Goal: Information Seeking & Learning: Learn about a topic

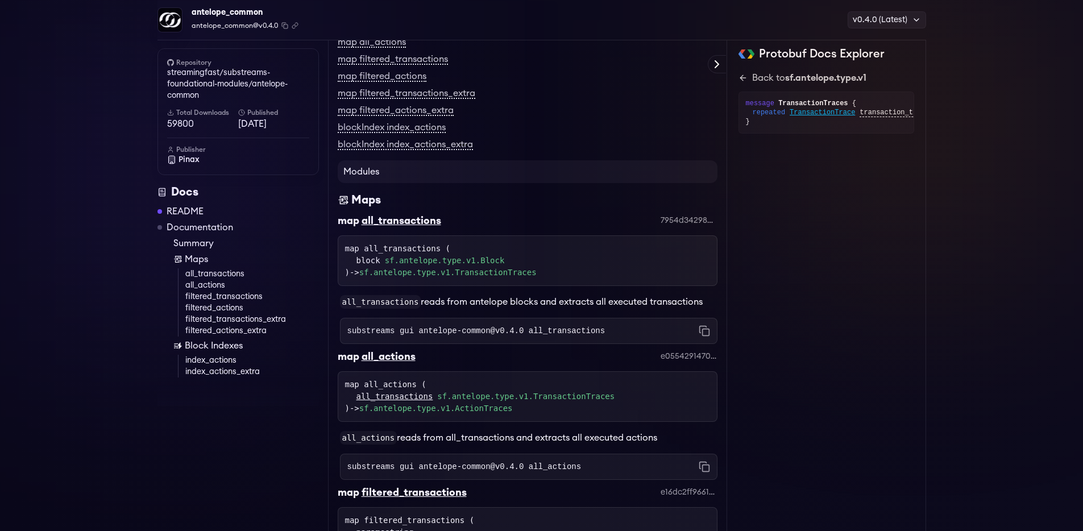
scroll to position [322, 0]
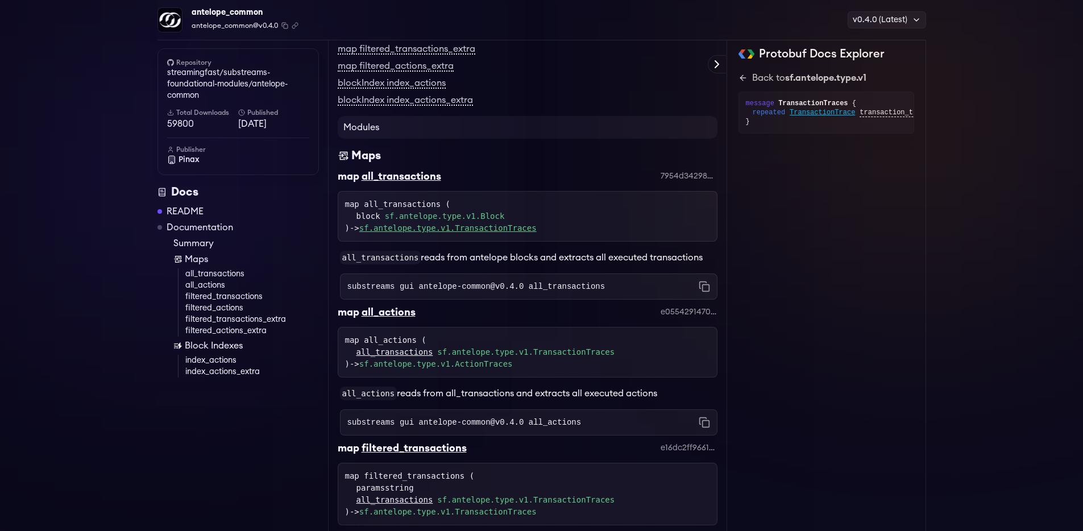
click at [507, 225] on link "sf.antelope.type.v1.TransactionTraces" at bounding box center [447, 227] width 177 height 9
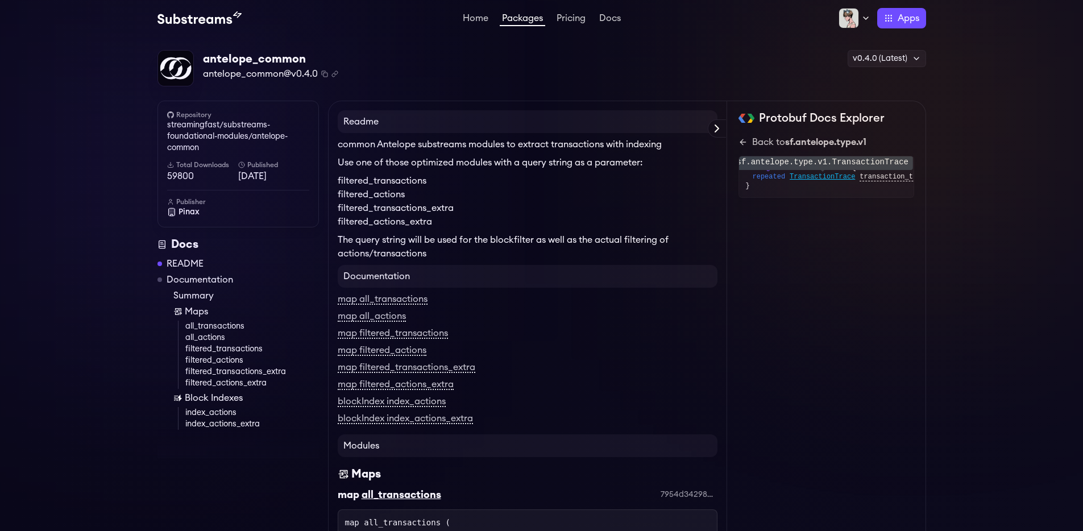
click at [844, 177] on span "TransactionTrace" at bounding box center [822, 176] width 65 height 9
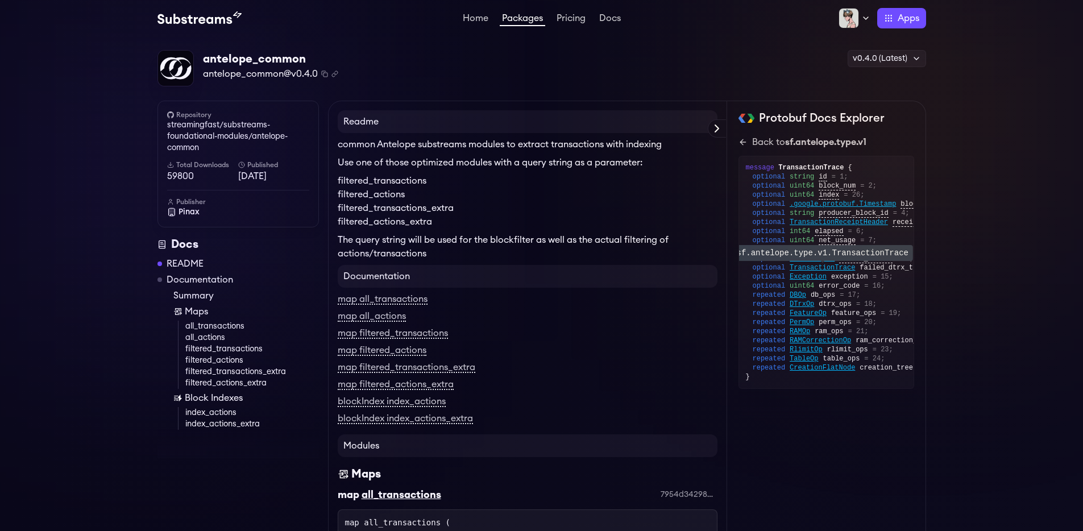
click at [844, 268] on span "TransactionTrace" at bounding box center [822, 267] width 65 height 9
click at [830, 265] on span "TransactionTrace" at bounding box center [822, 267] width 65 height 9
click at [229, 326] on link "all_transactions" at bounding box center [252, 326] width 134 height 11
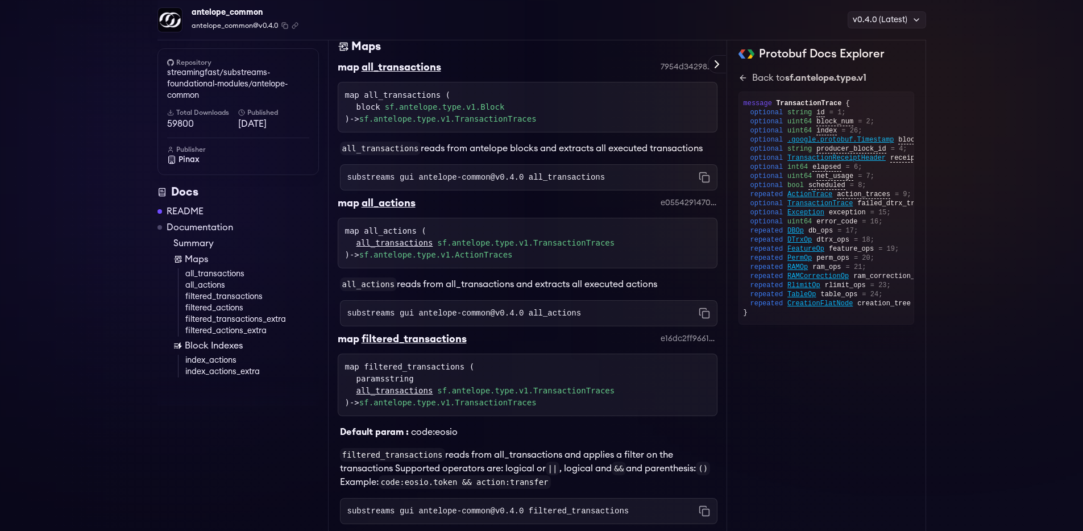
scroll to position [442, 0]
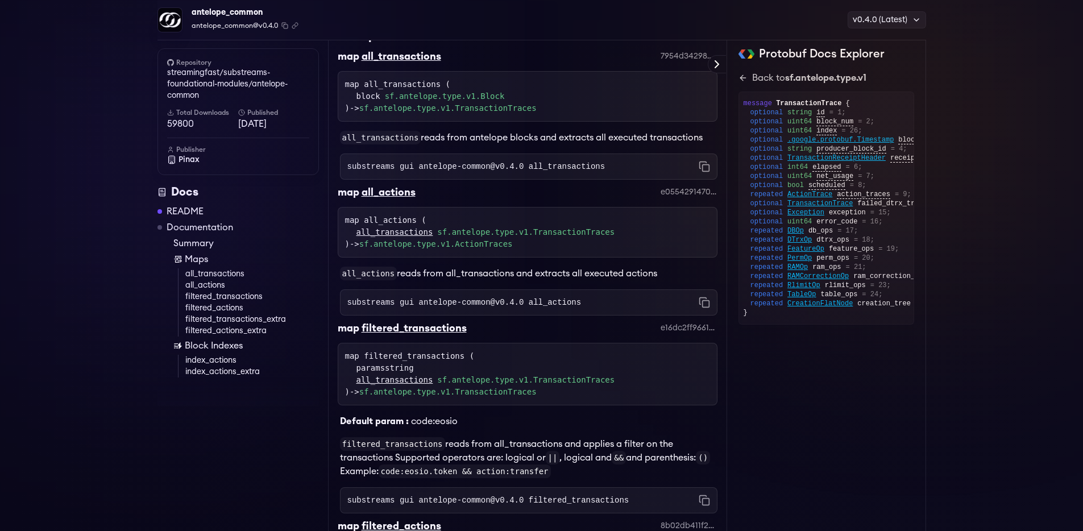
click at [579, 382] on link "sf.antelope.type.v1.TransactionTraces" at bounding box center [525, 380] width 177 height 12
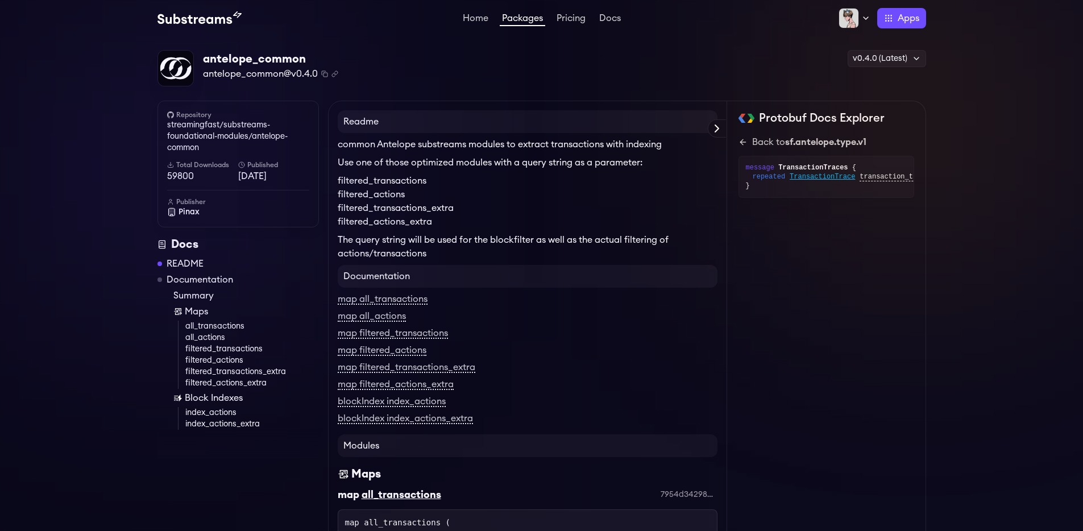
click at [508, 22] on link "Packages" at bounding box center [522, 20] width 45 height 13
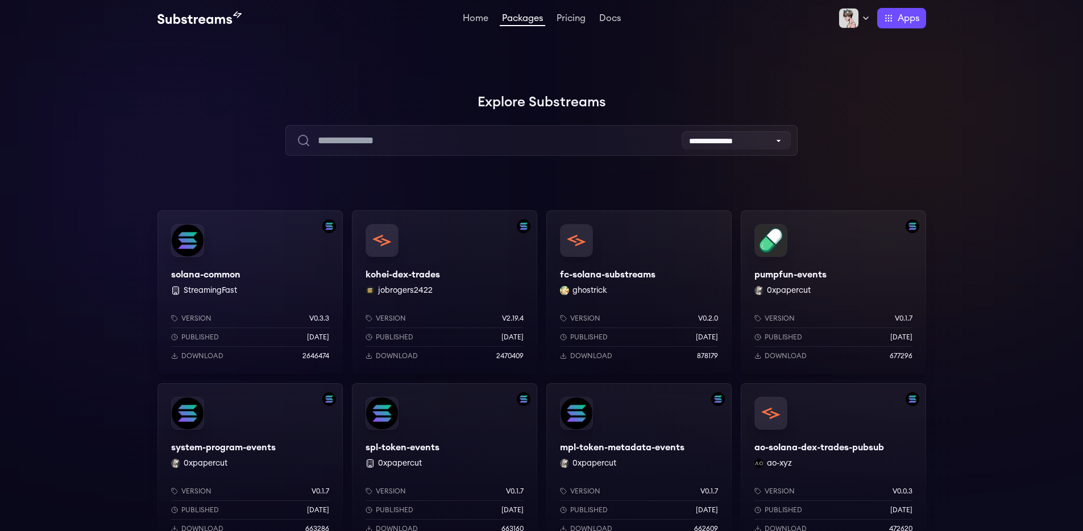
click at [478, 142] on input "text" at bounding box center [541, 140] width 512 height 31
type input "***"
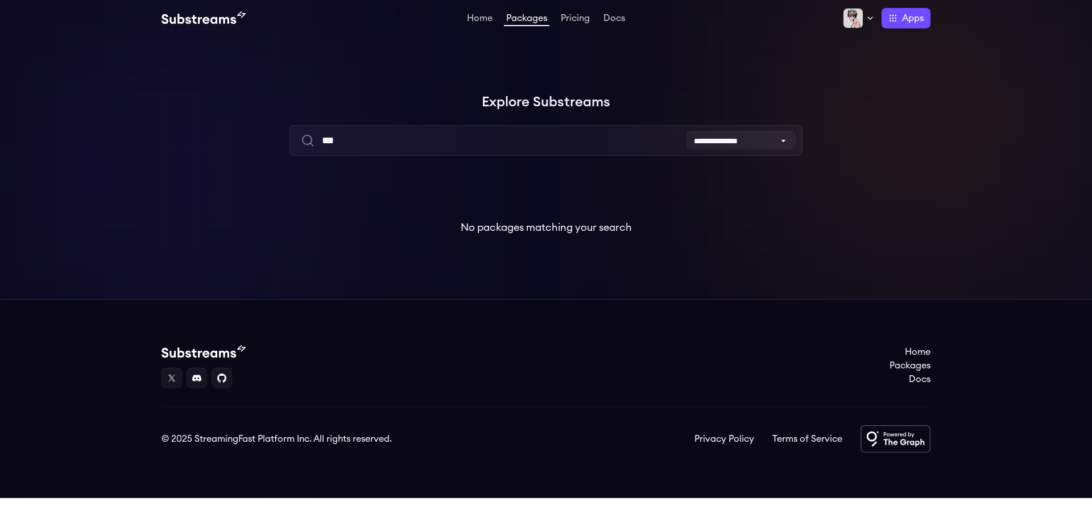
click at [466, 146] on input "***" at bounding box center [545, 140] width 512 height 31
type input "***"
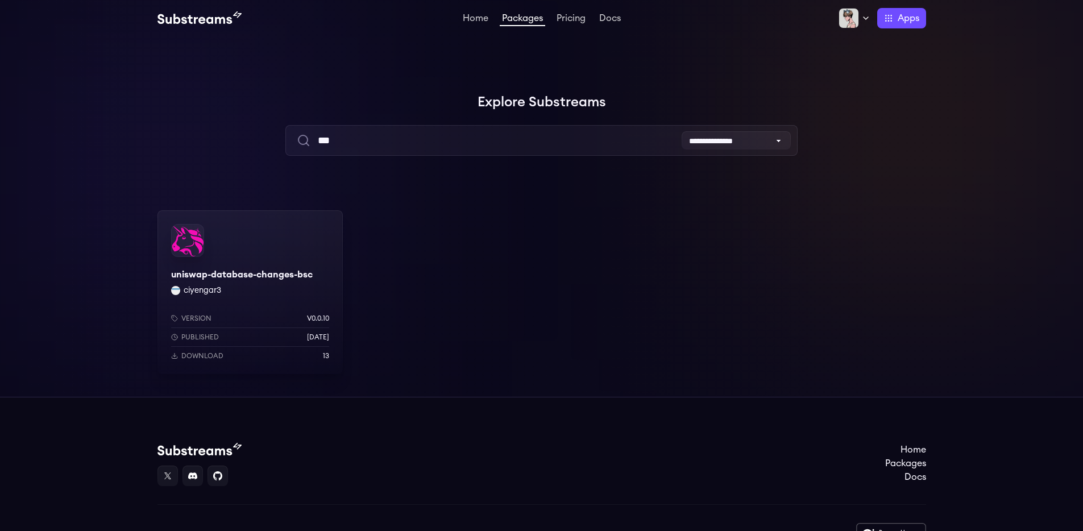
click at [394, 132] on input "***" at bounding box center [541, 140] width 512 height 31
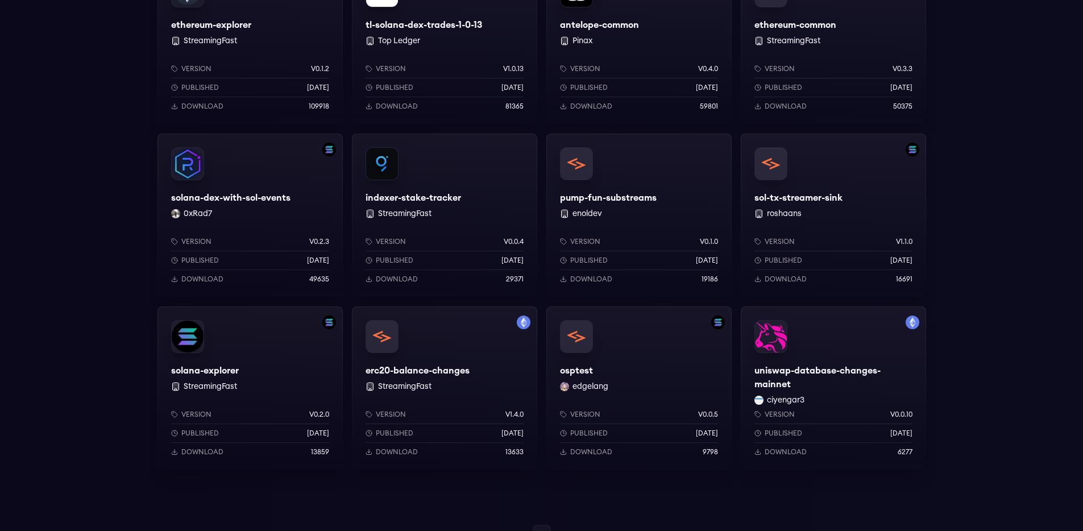
scroll to position [806, 0]
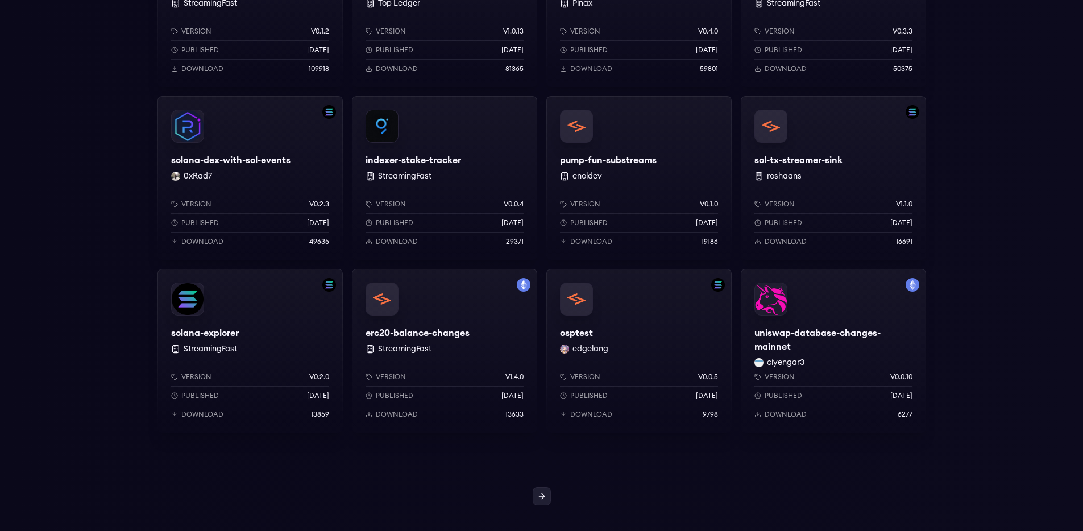
click at [538, 496] on icon at bounding box center [541, 496] width 9 height 9
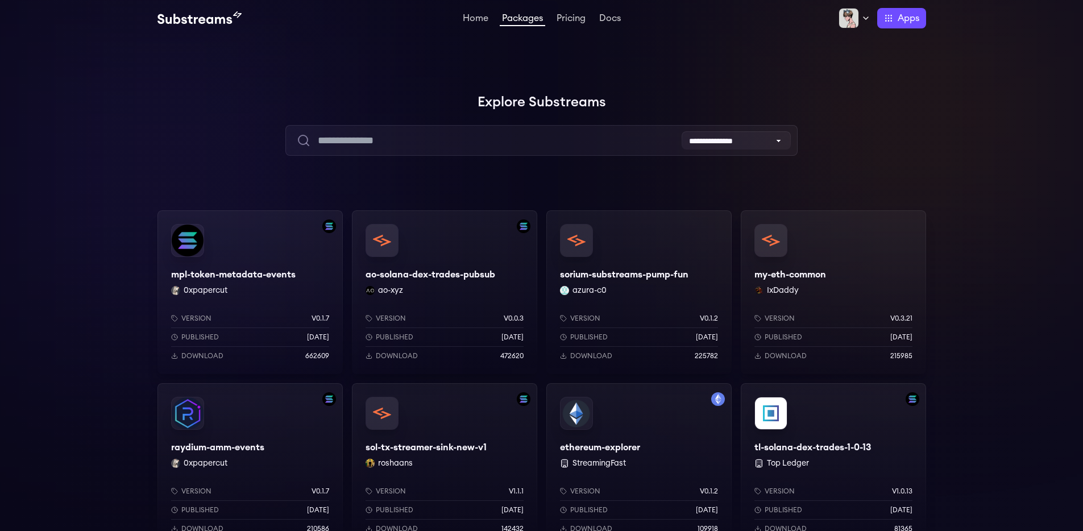
click at [793, 273] on div "my-eth-common IxDaddy Version v0.3.21 Published [DATE] Download 215985" at bounding box center [833, 292] width 185 height 164
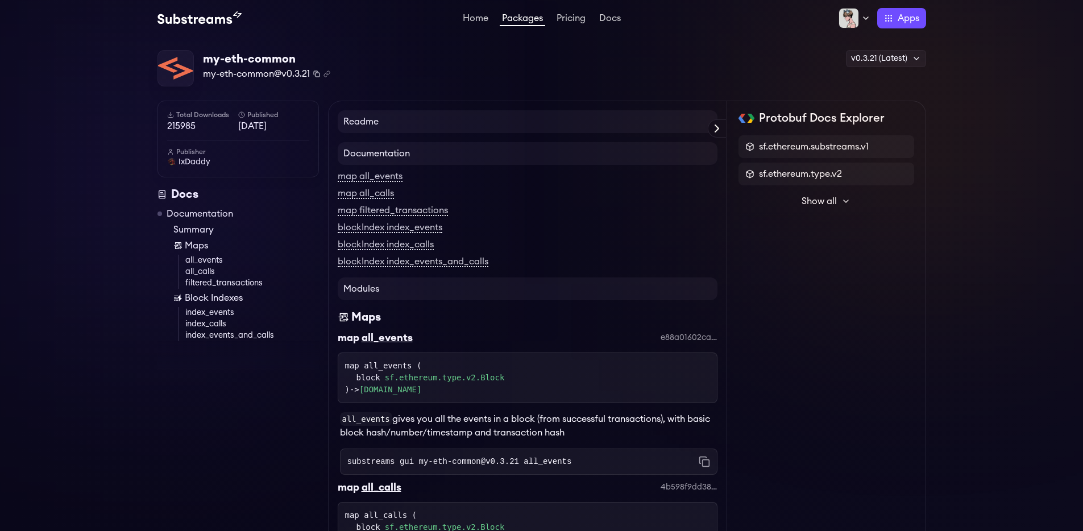
click at [317, 75] on icon "Copy package name and version" at bounding box center [316, 74] width 7 height 7
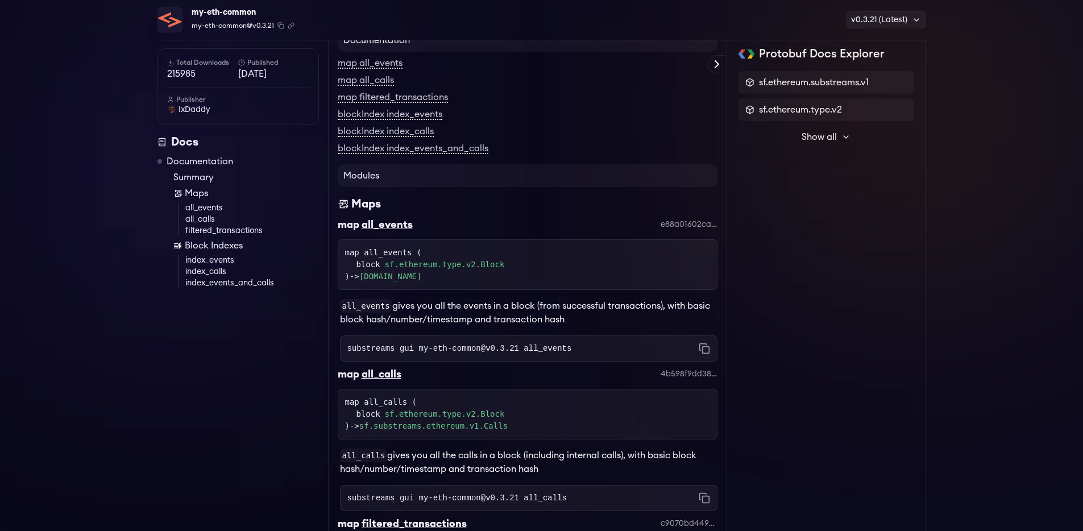
scroll to position [121, 0]
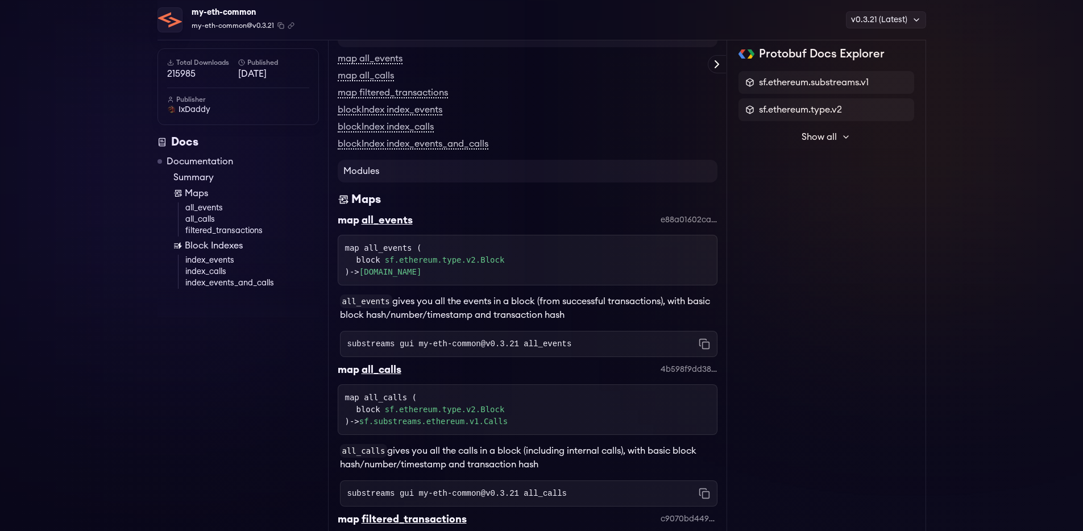
click at [389, 246] on div "map all_events ( block sf.ethereum.type.v2.Block ) -> sf.substreams.ethereum.v1…" at bounding box center [527, 260] width 365 height 36
copy div "all_events"
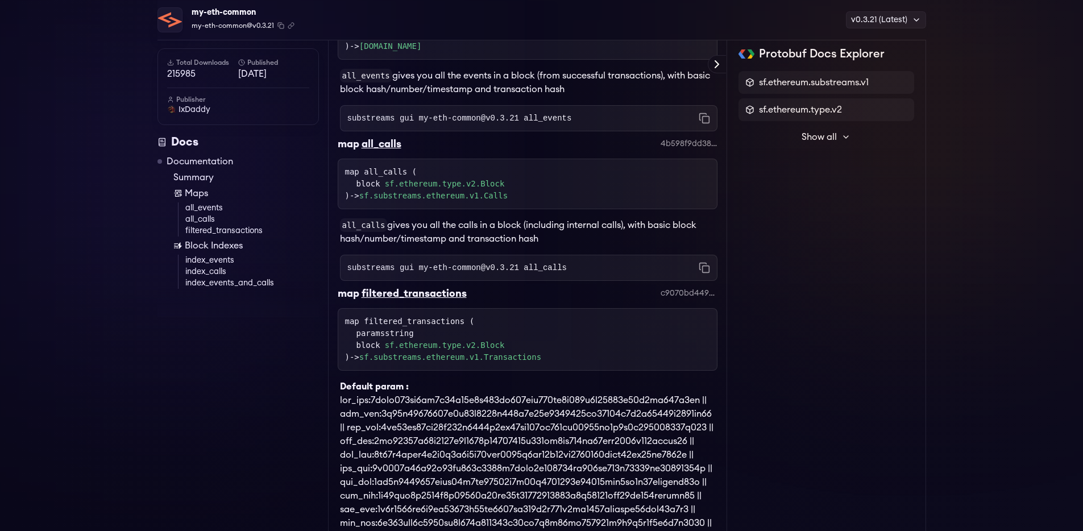
scroll to position [355, 0]
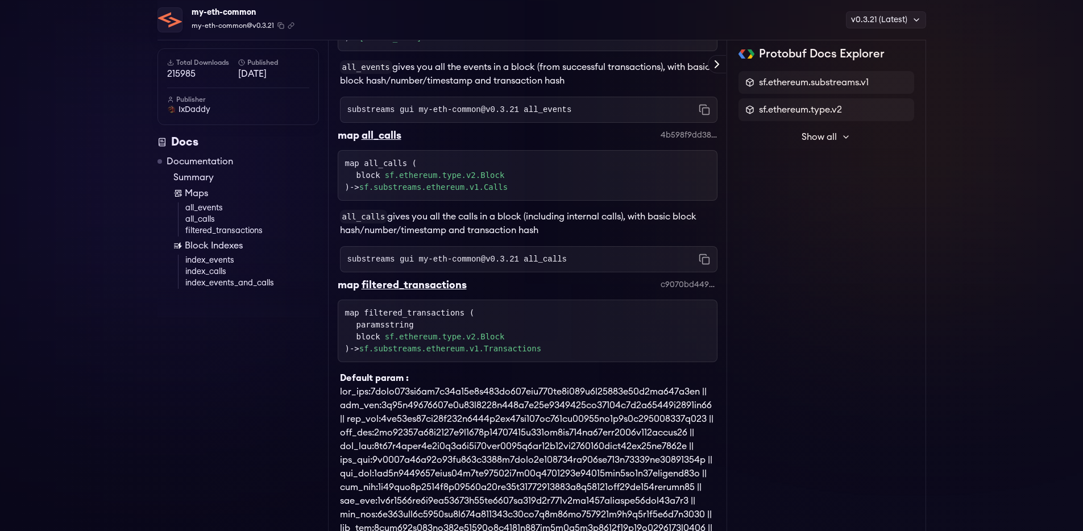
click at [439, 314] on div "map filtered_transactions ( paramsstring block sf.ethereum.type.v2.Block ) -> s…" at bounding box center [527, 331] width 365 height 48
copy div "filtered_transactions"
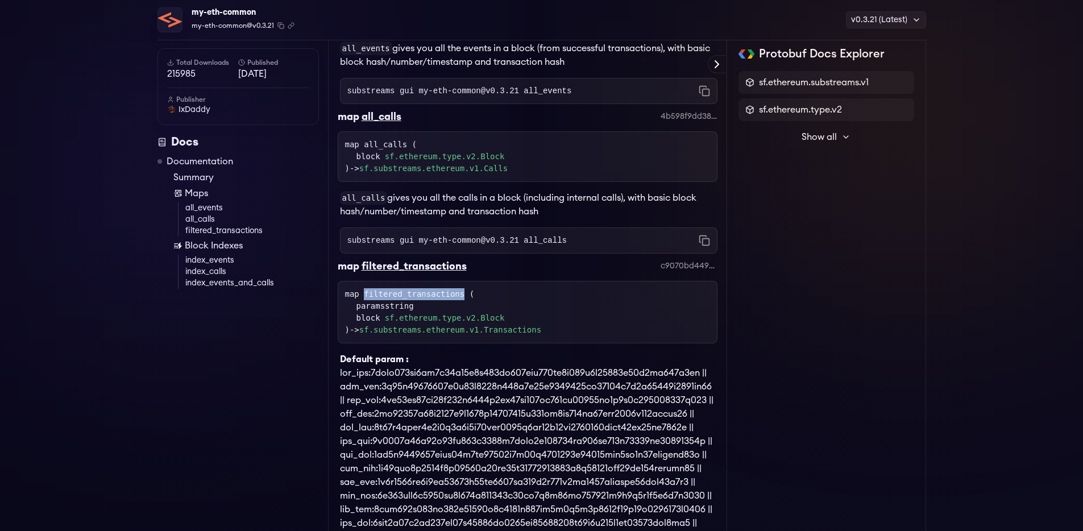
scroll to position [402, 0]
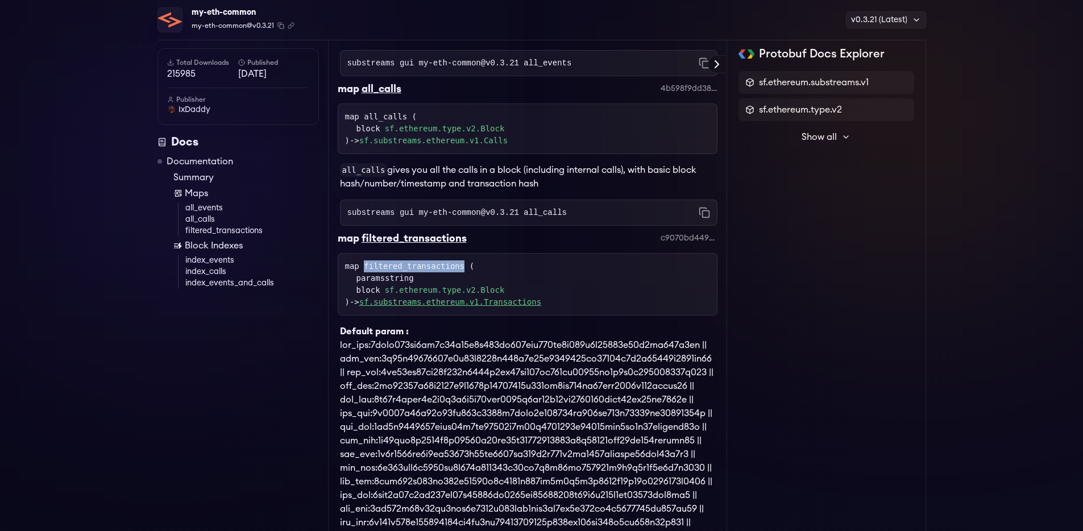
click at [513, 303] on link "sf.substreams.ethereum.v1.Transactions" at bounding box center [450, 301] width 182 height 9
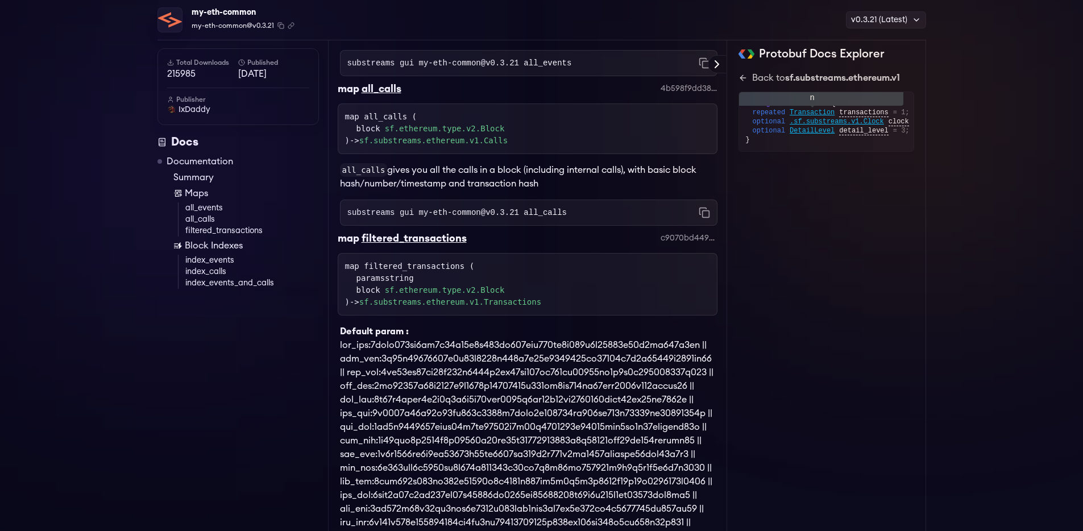
click at [825, 113] on span "Transaction" at bounding box center [812, 112] width 45 height 9
click at [850, 113] on span ".sf.ethereum.type.v2.TransactionTrace" at bounding box center [791, 112] width 151 height 9
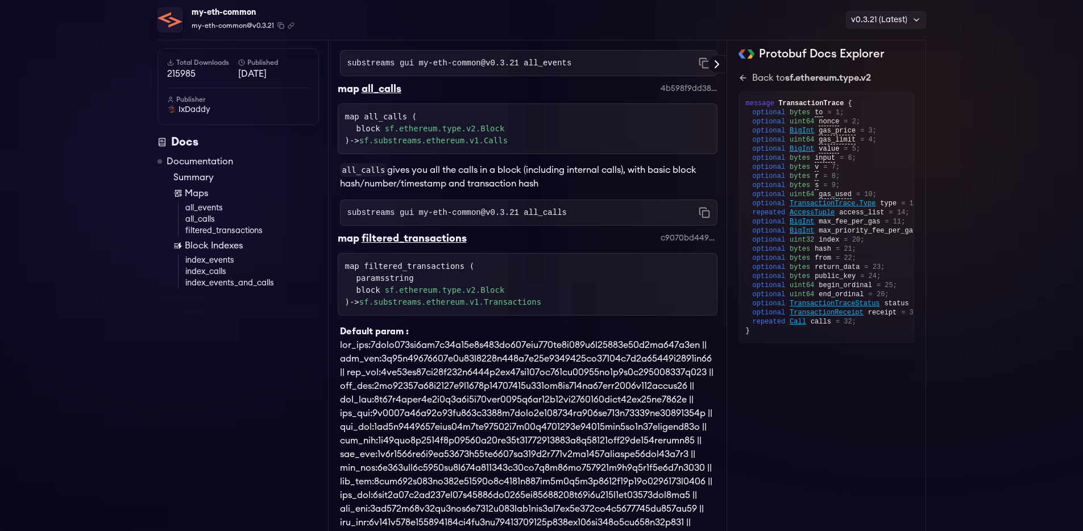
scroll to position [407, 0]
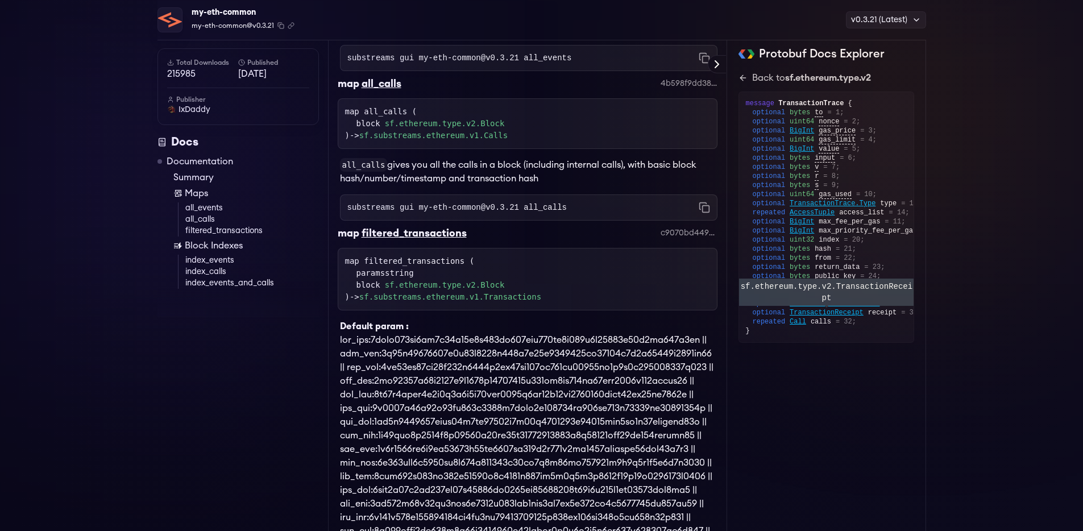
click at [856, 310] on span "TransactionReceipt" at bounding box center [827, 312] width 74 height 9
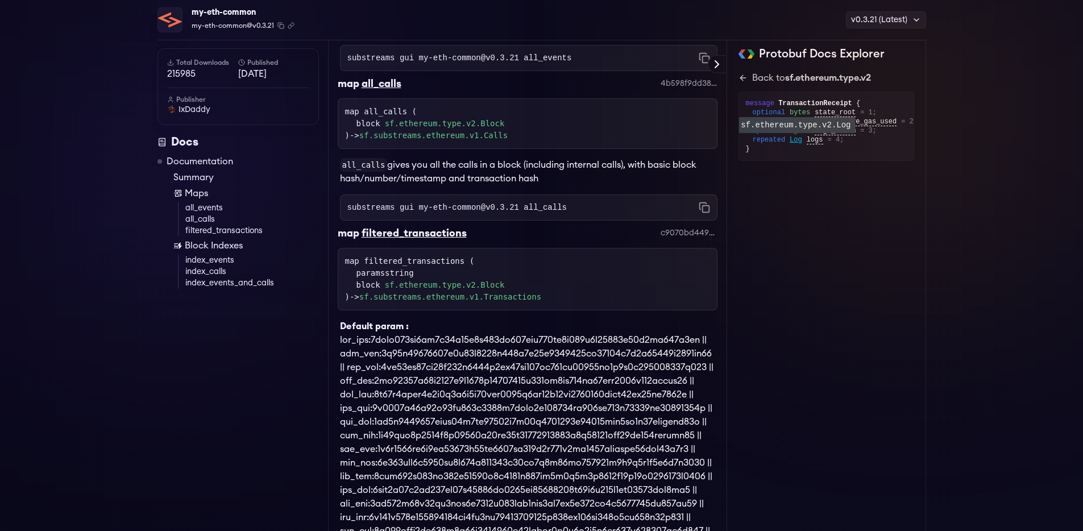
click at [794, 141] on span "Log" at bounding box center [796, 139] width 13 height 9
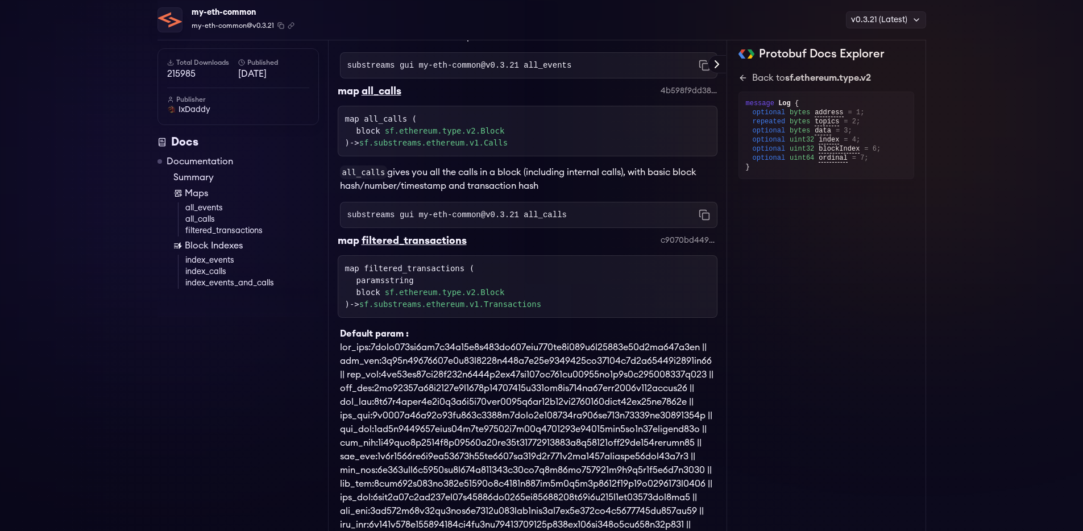
scroll to position [407, 0]
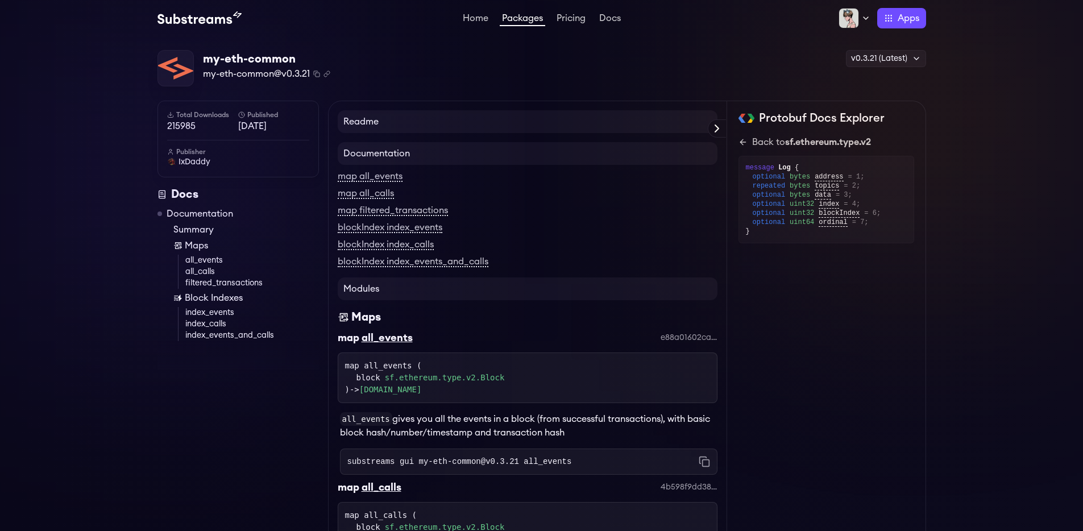
click at [524, 22] on link "Packages" at bounding box center [522, 20] width 45 height 13
click at [435, 212] on link "map filtered_transactions" at bounding box center [393, 211] width 110 height 10
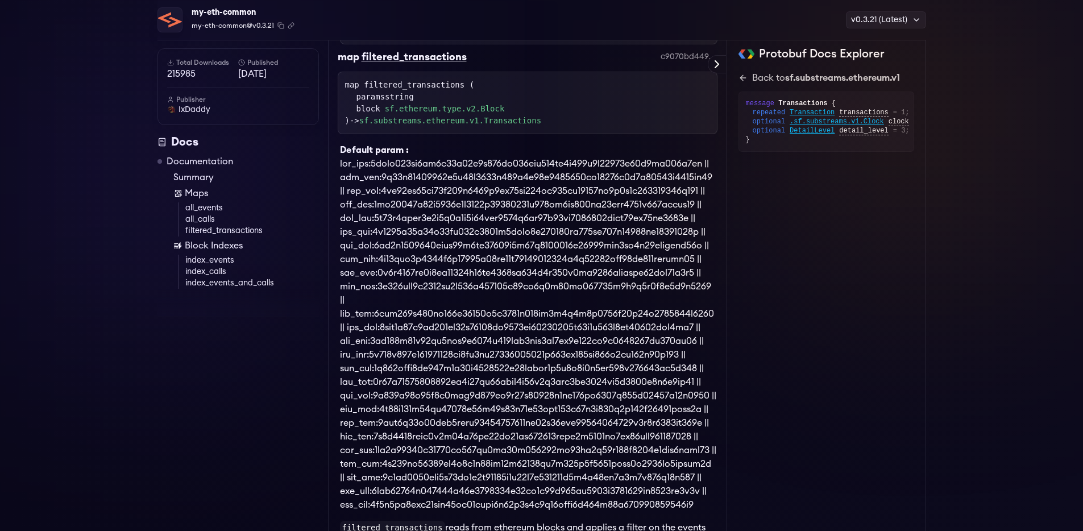
scroll to position [585, 0]
click at [536, 119] on link "sf.substreams.ethereum.v1.Transactions" at bounding box center [450, 118] width 182 height 9
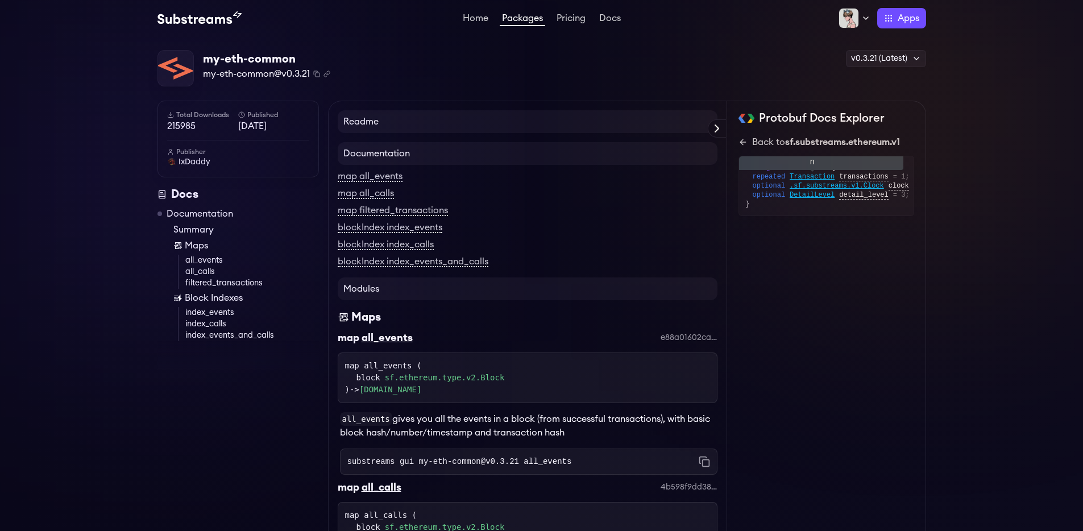
click at [815, 176] on span "Transaction" at bounding box center [812, 176] width 45 height 9
click at [849, 177] on span ".sf.ethereum.type.v2.TransactionTrace" at bounding box center [791, 176] width 151 height 9
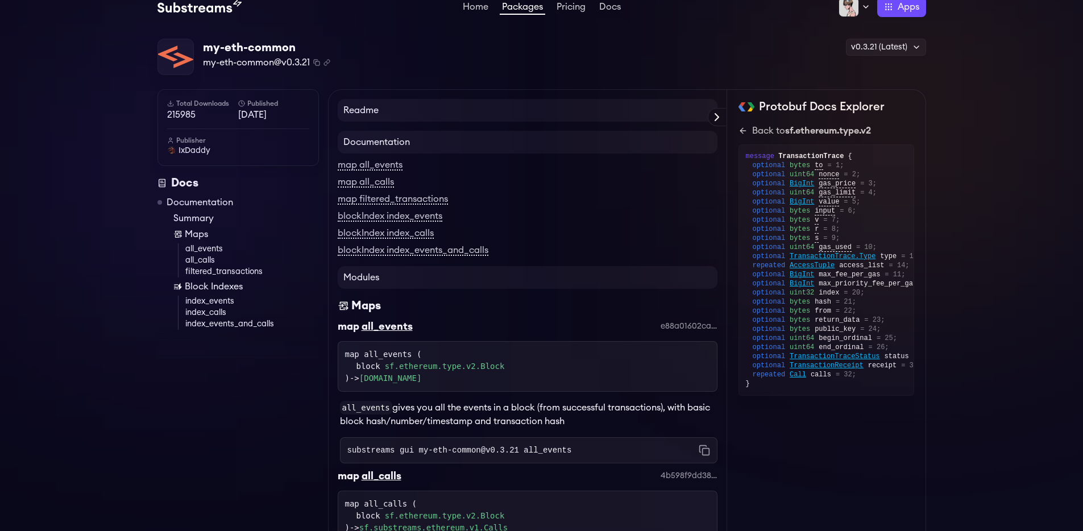
scroll to position [13, 0]
click at [433, 217] on link "blockIndex index_events" at bounding box center [390, 215] width 105 height 10
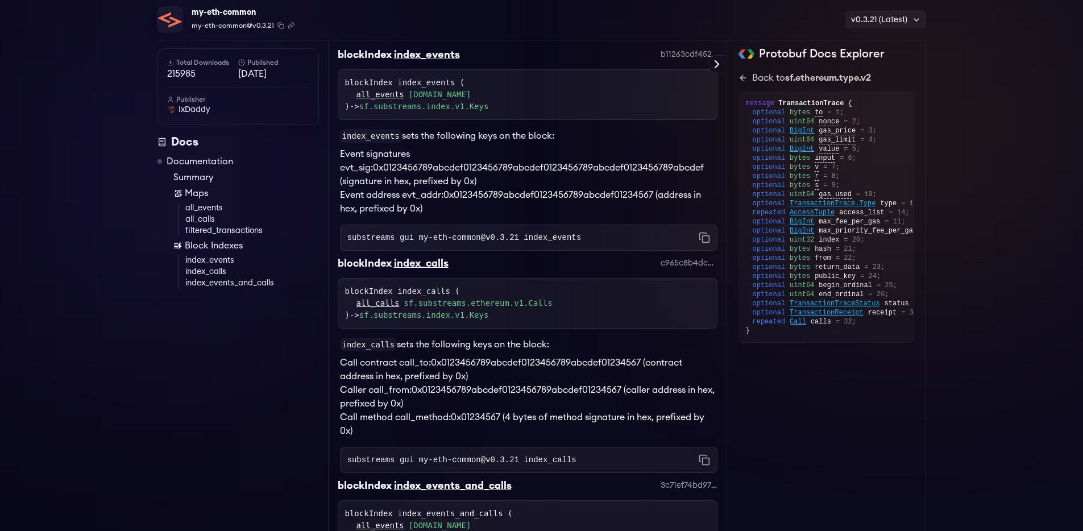
scroll to position [1234, 0]
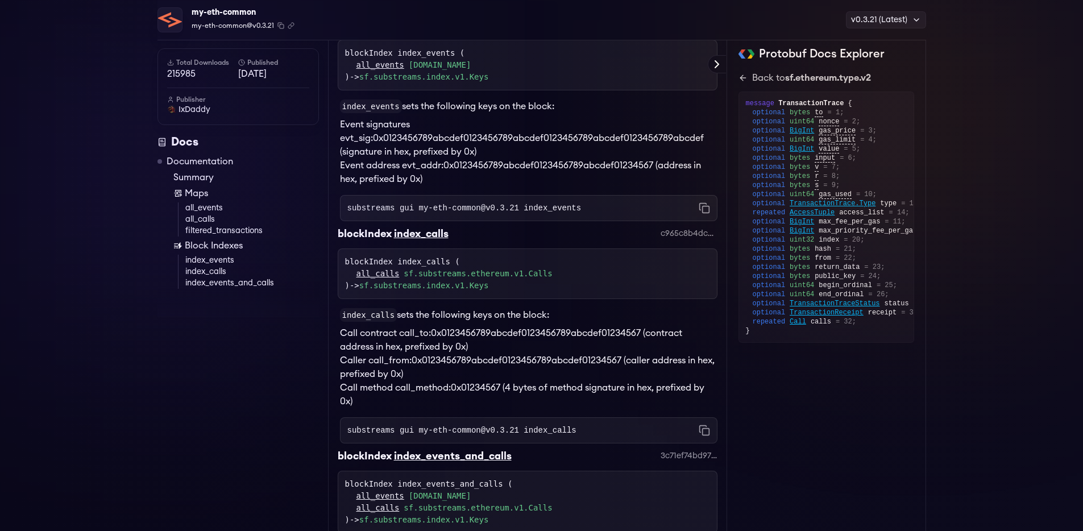
click at [471, 71] on link "sf.substreams.ethereum.v1.Events" at bounding box center [440, 65] width 63 height 12
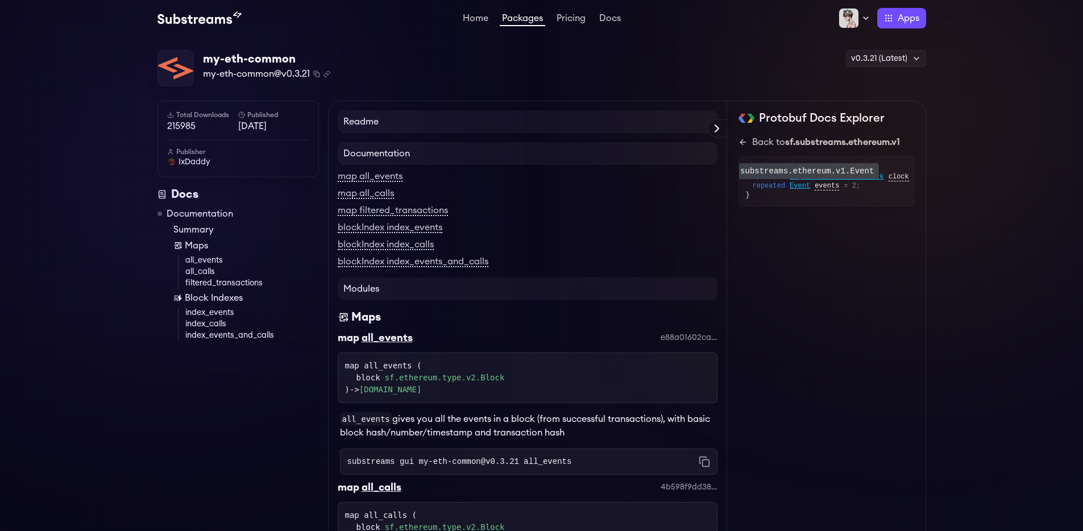
click at [803, 184] on span "Event" at bounding box center [800, 185] width 20 height 9
click at [879, 176] on span ".sf.ethereum.type.v2.Log" at bounding box center [839, 176] width 98 height 9
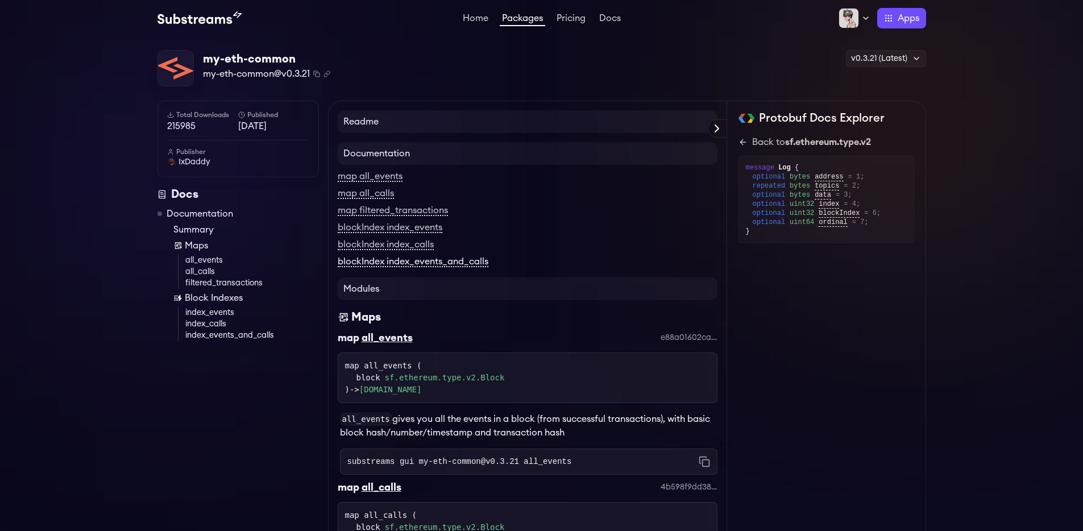
click at [465, 265] on link "blockIndex index_events_and_calls" at bounding box center [413, 262] width 151 height 10
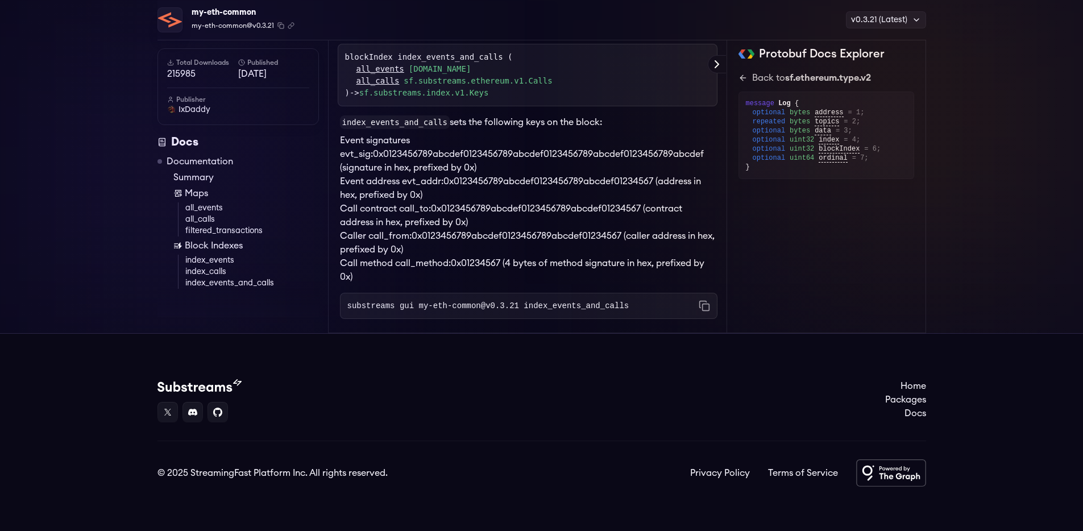
scroll to position [1666, 0]
click at [489, 96] on link "sf.substreams.index.v1.Keys" at bounding box center [424, 91] width 130 height 9
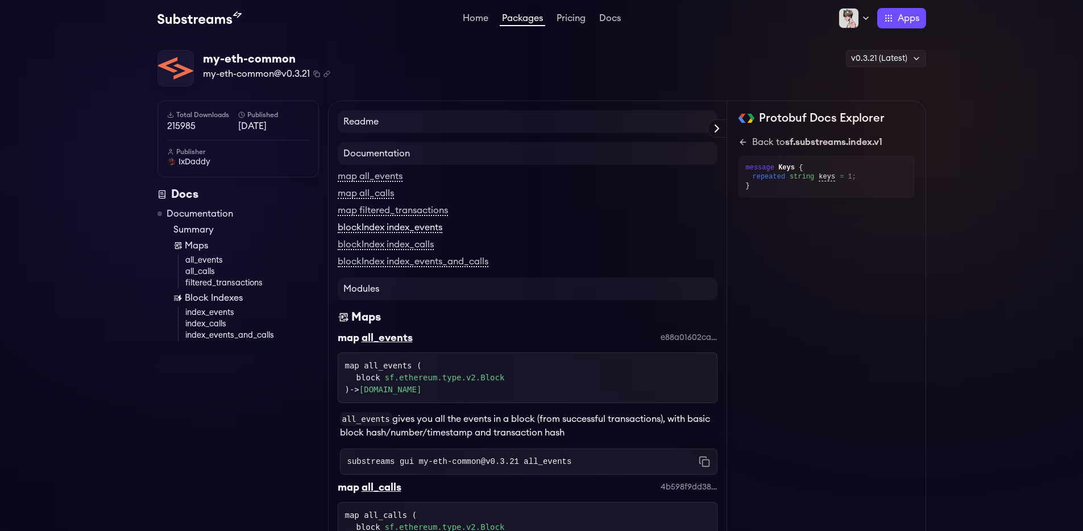
click at [426, 223] on link "blockIndex index_events" at bounding box center [390, 228] width 105 height 10
click at [426, 227] on link "blockIndex index_events" at bounding box center [390, 228] width 105 height 10
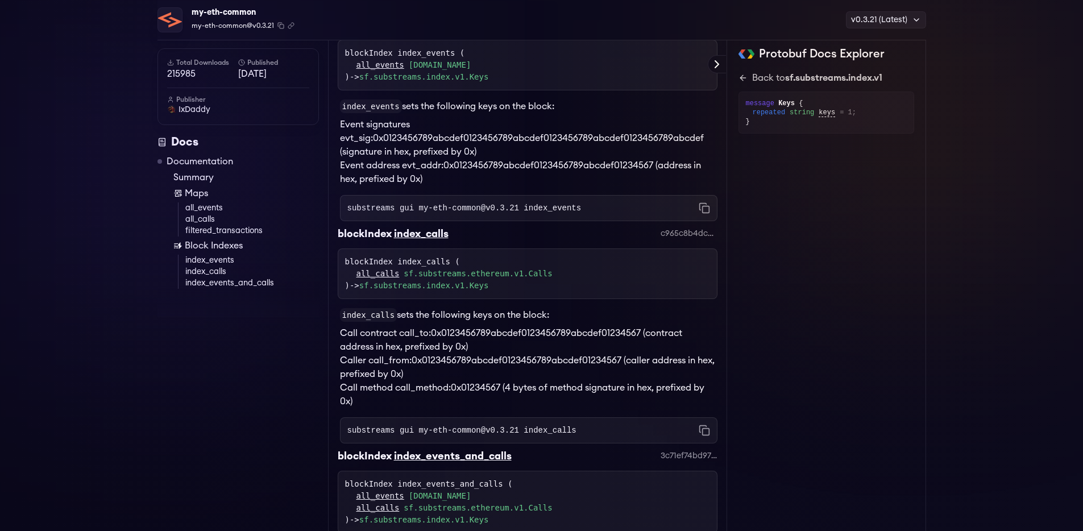
scroll to position [1218, 0]
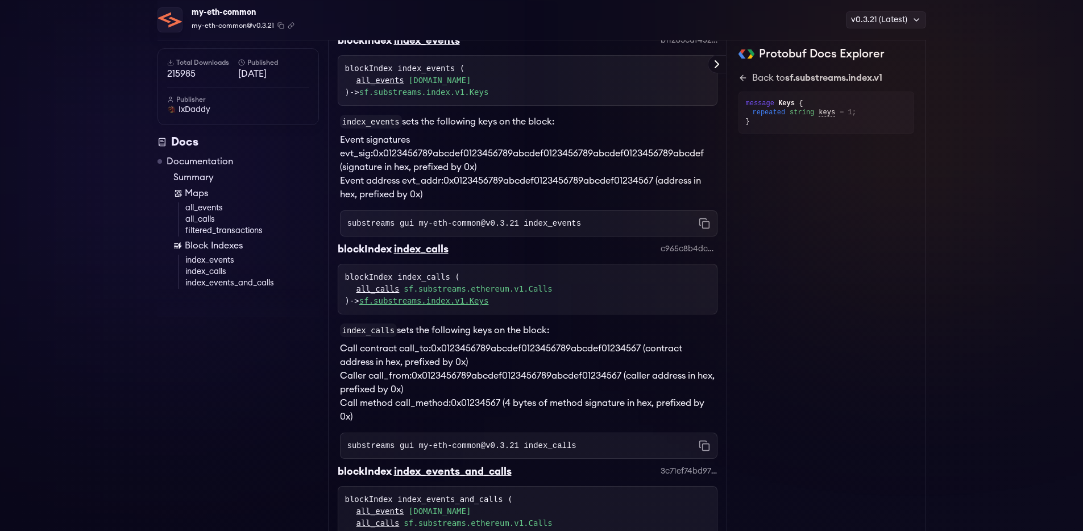
click at [489, 305] on link "sf.substreams.index.v1.Keys" at bounding box center [424, 300] width 130 height 9
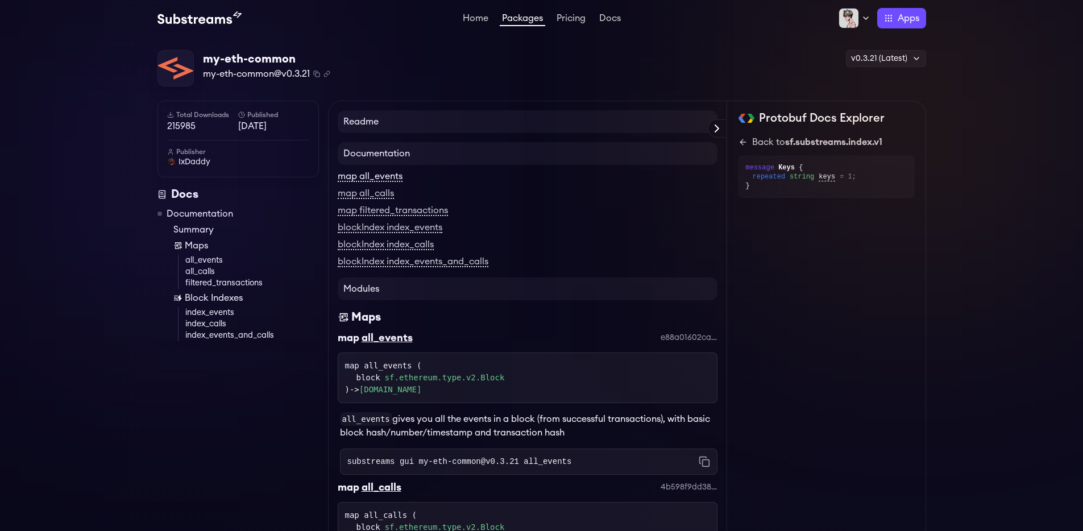
click at [388, 176] on link "map all_events" at bounding box center [370, 177] width 65 height 10
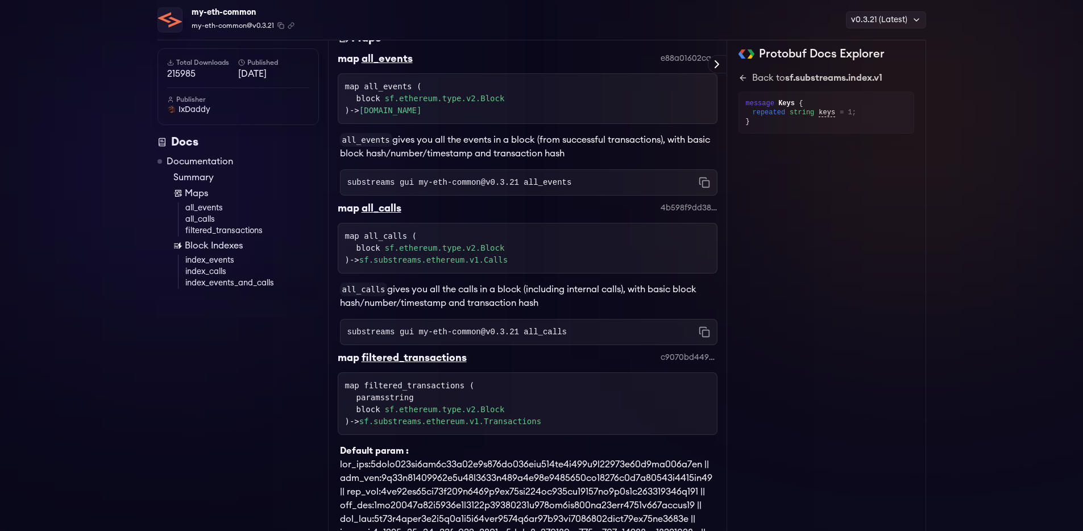
scroll to position [285, 0]
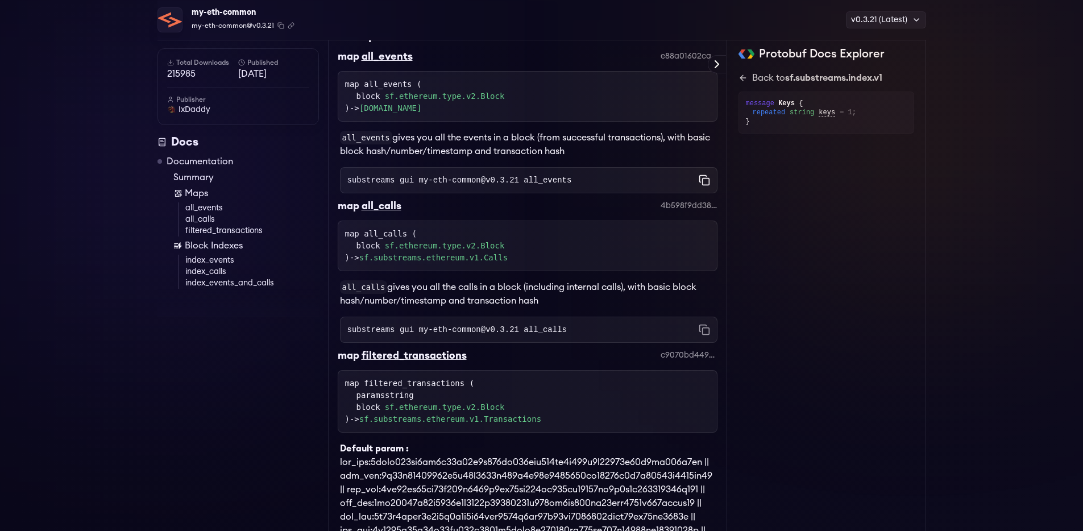
click at [702, 185] on icon "Copy command to clipboard" at bounding box center [704, 180] width 11 height 11
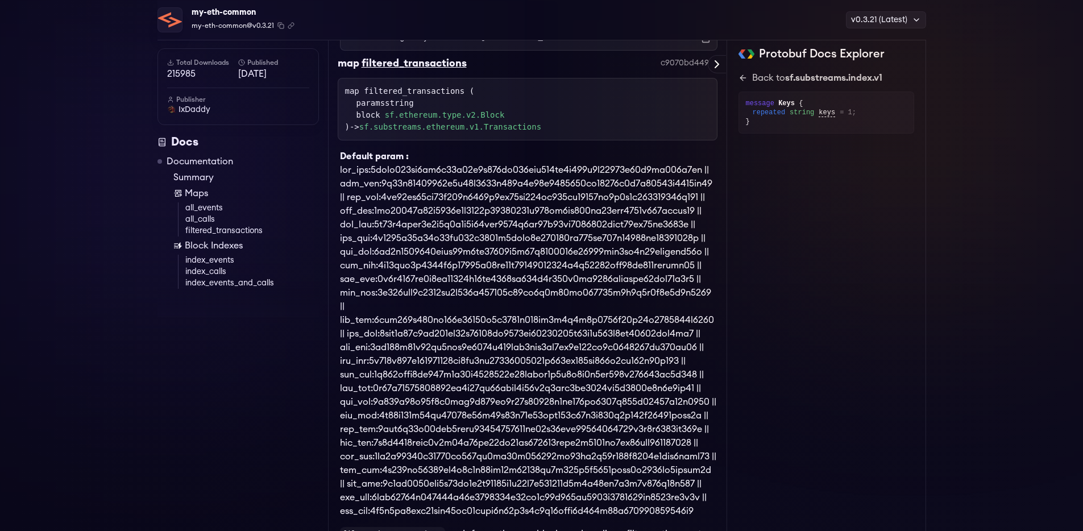
scroll to position [722, 0]
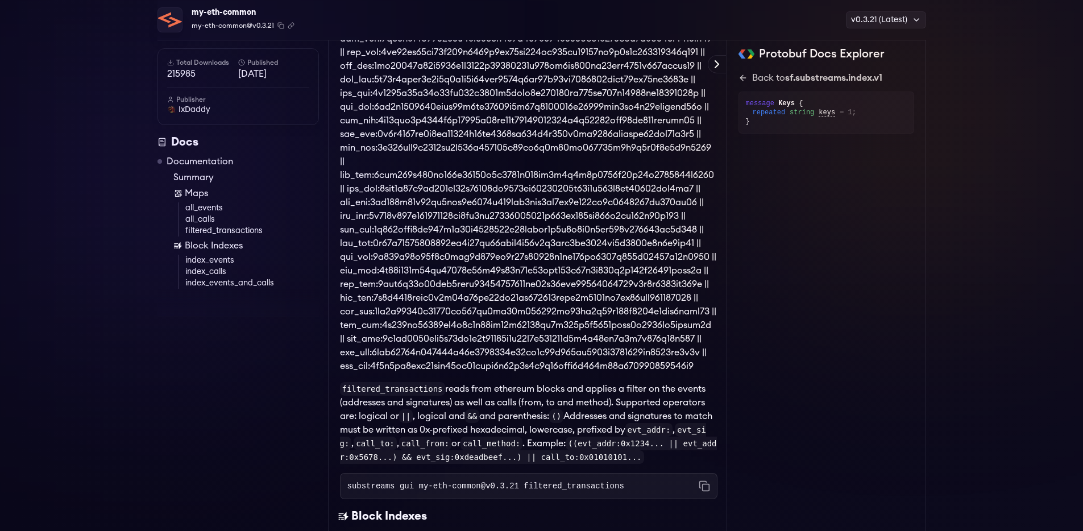
click at [506, 183] on div "Default param :" at bounding box center [528, 184] width 380 height 378
click at [495, 204] on span at bounding box center [528, 195] width 376 height 350
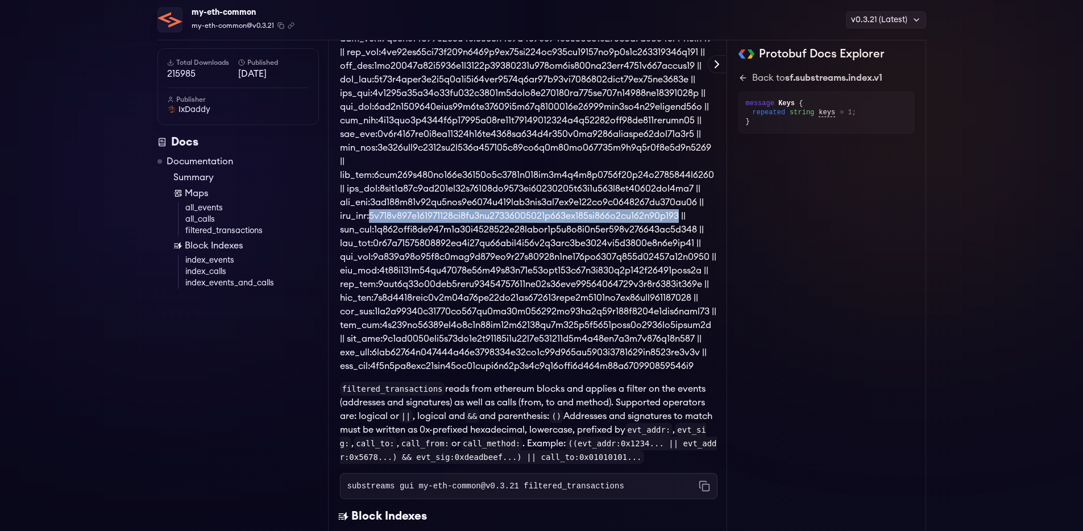
click at [495, 204] on span at bounding box center [528, 195] width 376 height 350
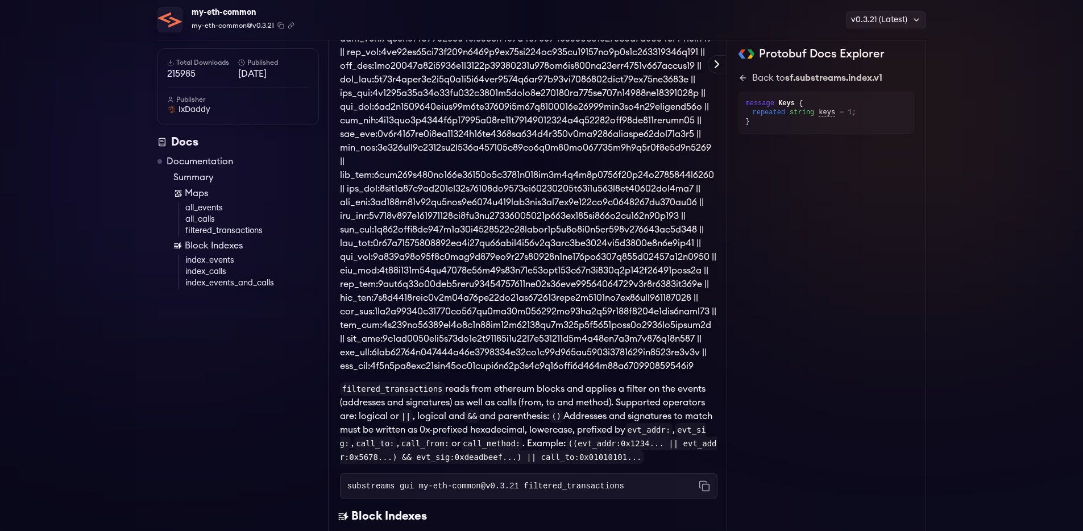
click at [493, 221] on span at bounding box center [528, 195] width 376 height 350
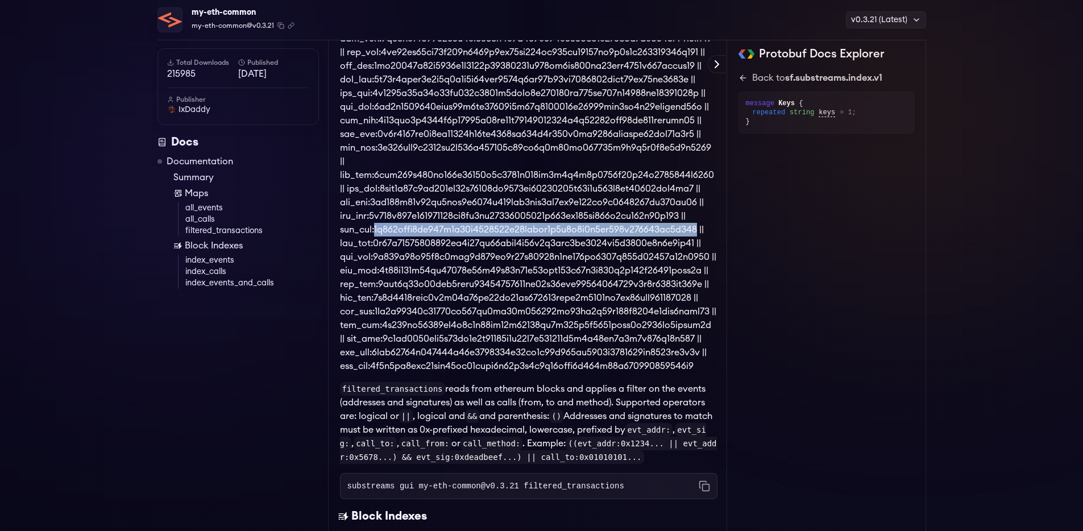
click at [493, 221] on span at bounding box center [528, 195] width 376 height 350
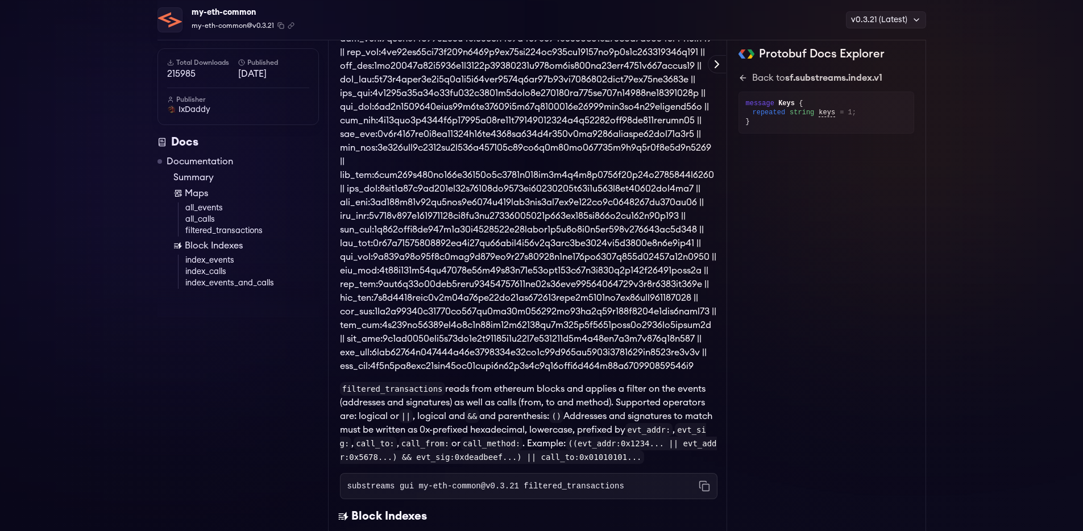
click at [493, 231] on span at bounding box center [528, 195] width 376 height 350
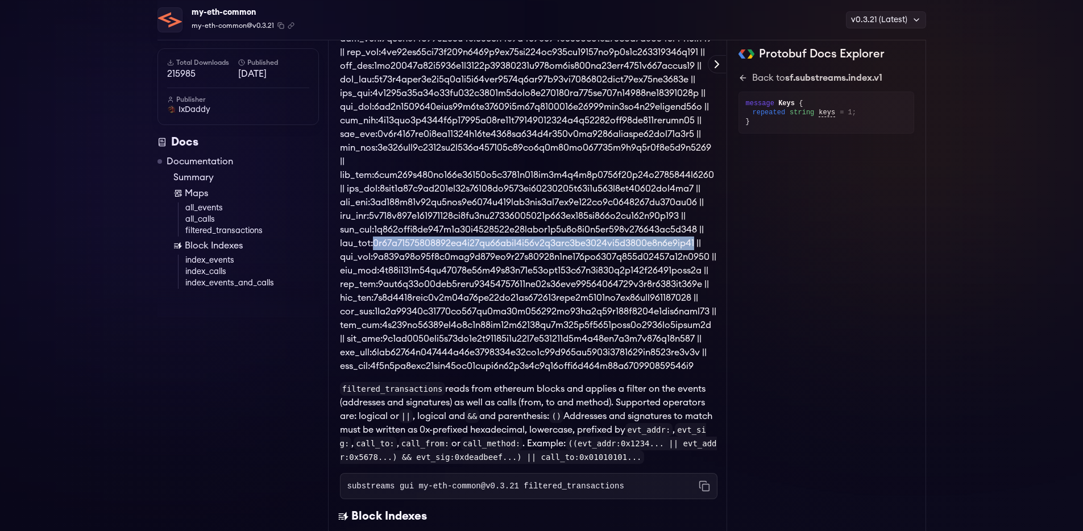
click at [493, 231] on span at bounding box center [528, 195] width 376 height 350
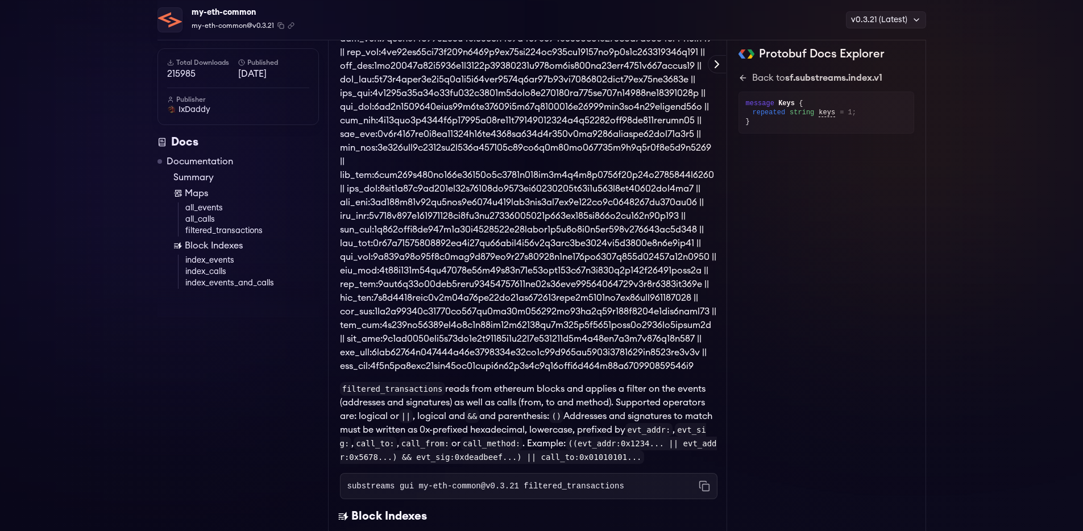
click at [484, 261] on span at bounding box center [528, 195] width 376 height 350
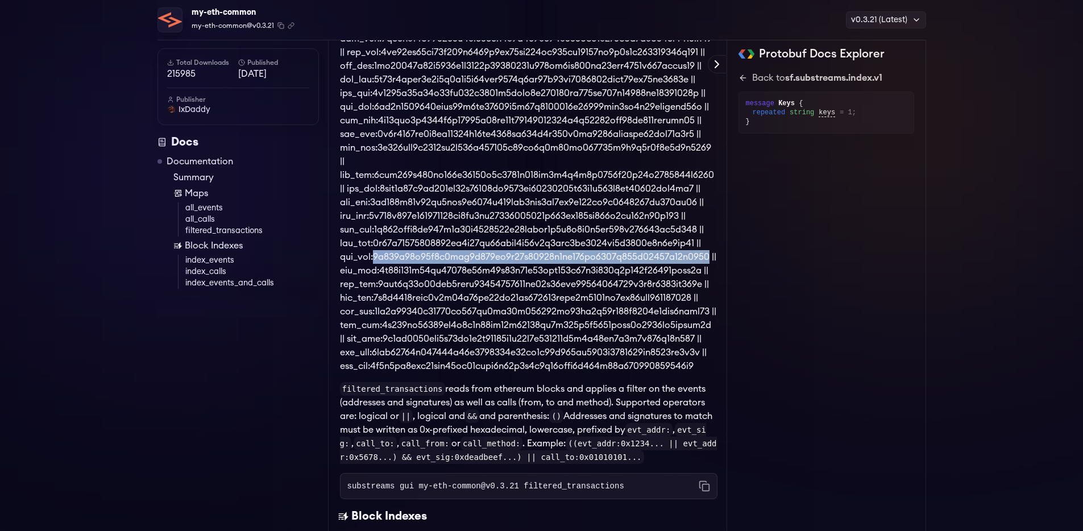
click at [484, 261] on span at bounding box center [528, 195] width 376 height 350
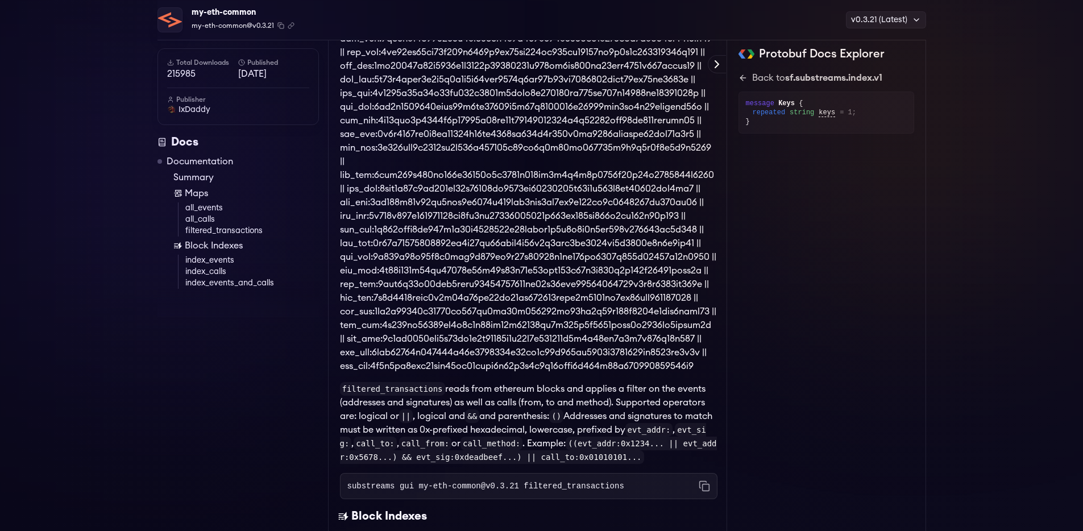
click at [483, 283] on span at bounding box center [528, 195] width 376 height 350
click at [485, 286] on span at bounding box center [528, 195] width 376 height 350
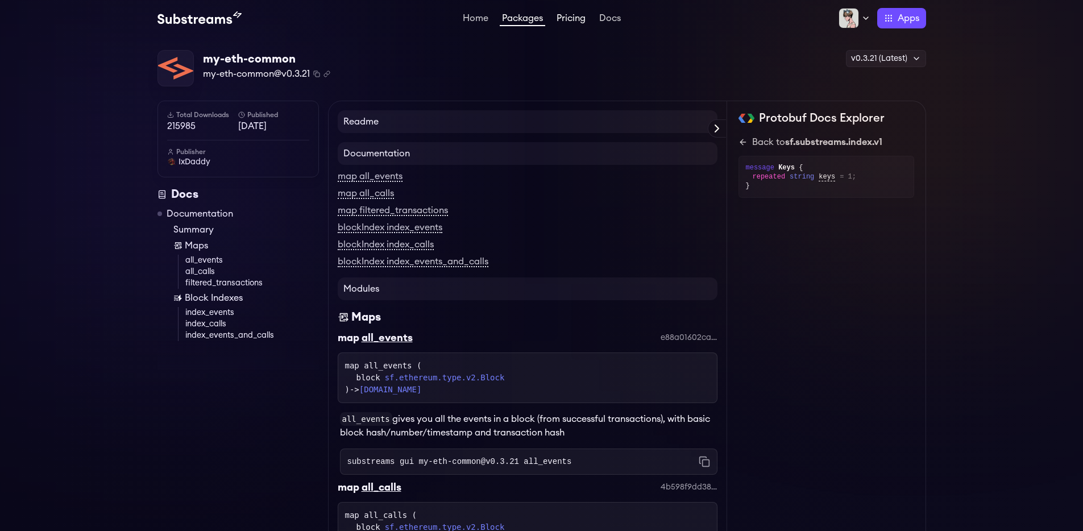
click at [578, 22] on link "Pricing" at bounding box center [571, 19] width 34 height 11
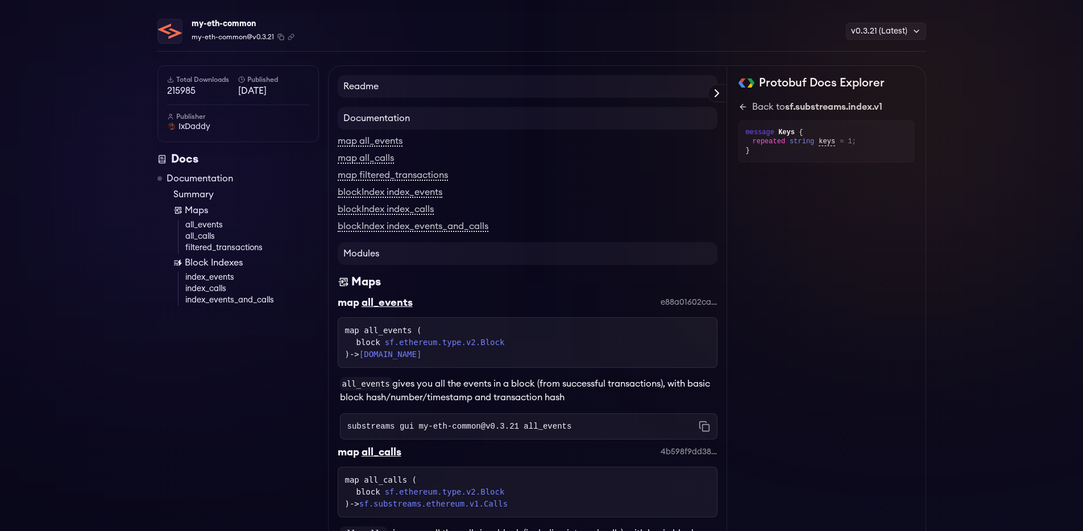
scroll to position [99, 0]
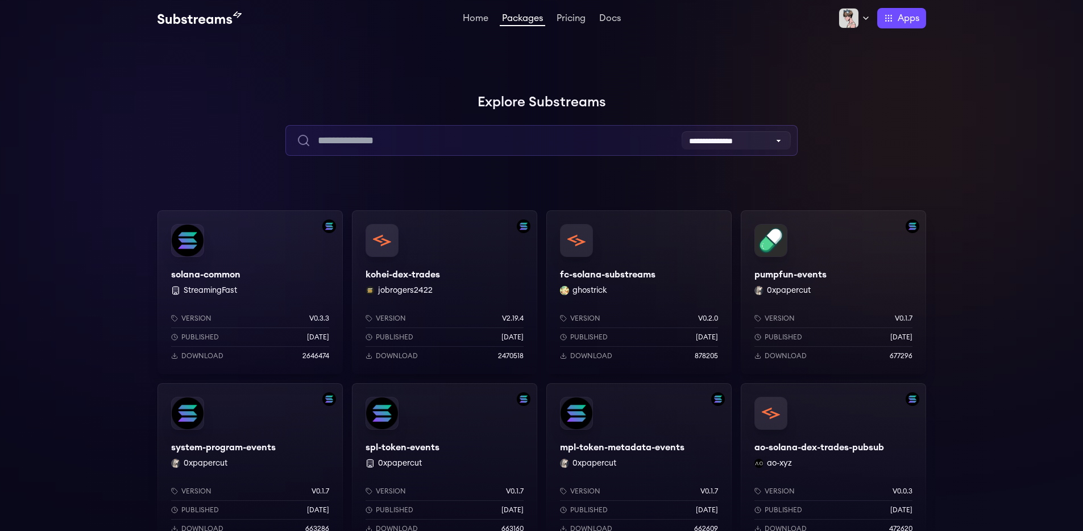
click at [467, 139] on input "text" at bounding box center [541, 140] width 512 height 31
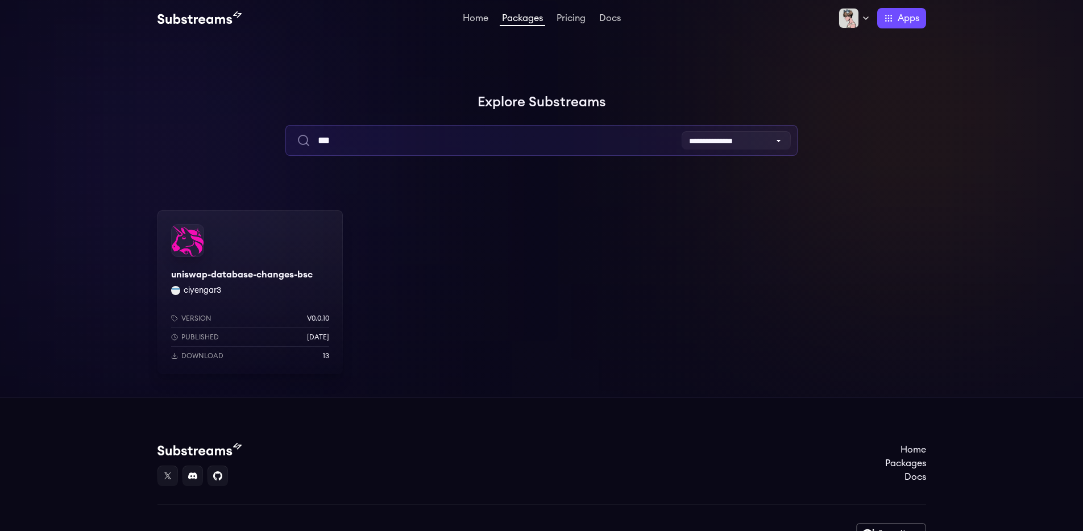
type input "***"
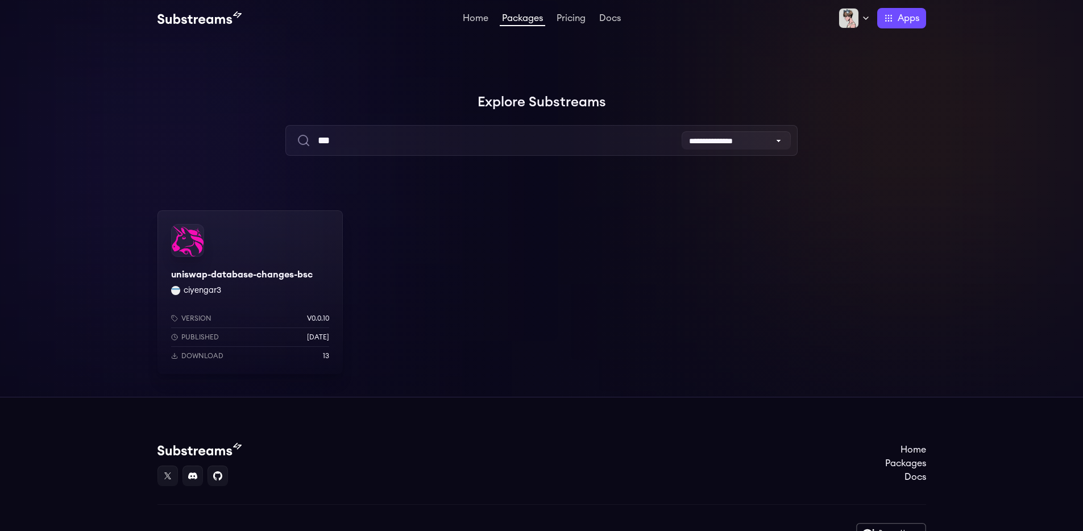
click at [284, 276] on div "uniswap-database-changes-bsc ciyengar3 Version v0.0.10 Published 3 weeks ago Do…" at bounding box center [249, 292] width 185 height 164
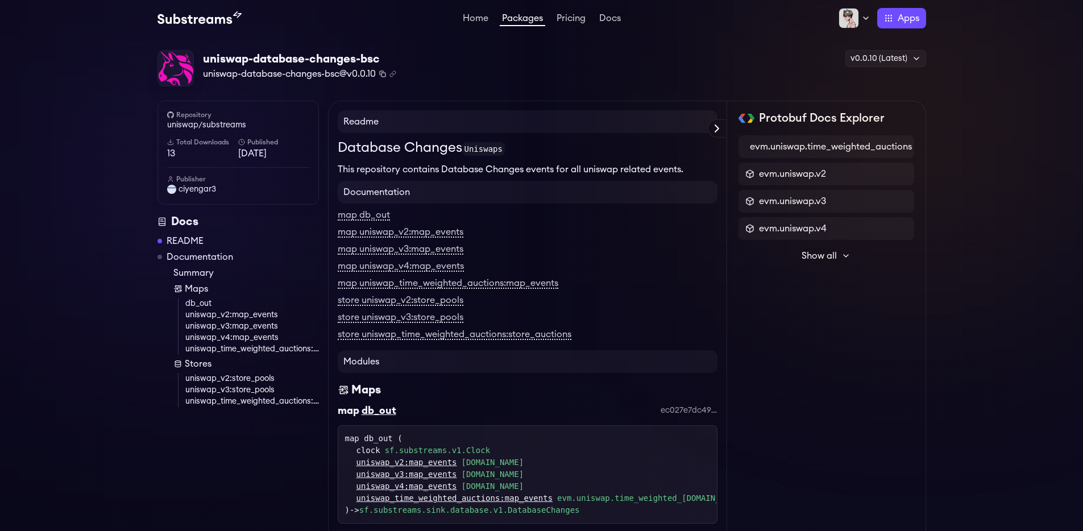
click at [383, 75] on icon "Copy package name and version" at bounding box center [382, 73] width 4 height 4
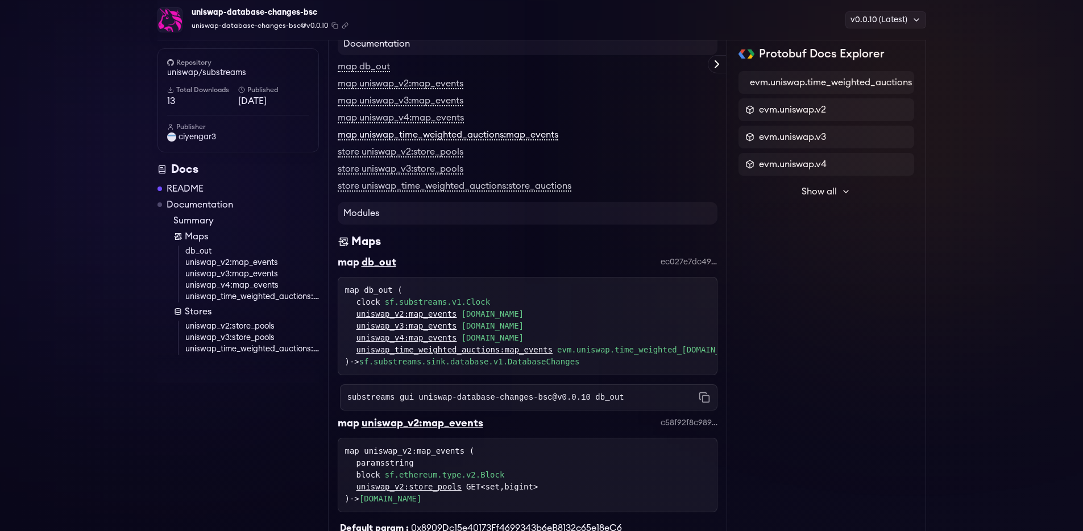
scroll to position [171, 0]
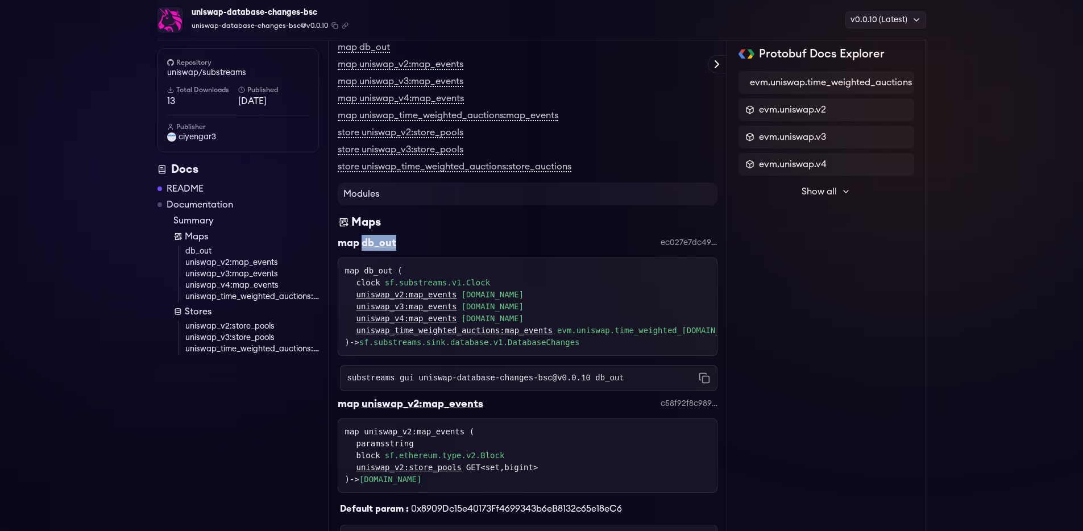
drag, startPoint x: 398, startPoint y: 242, endPoint x: 363, endPoint y: 244, distance: 34.7
click at [363, 244] on div "map db_out ec027e7dc49d8c49d3a5b447422ff0f9ab095f9b" at bounding box center [528, 246] width 380 height 23
copy div "db_out"
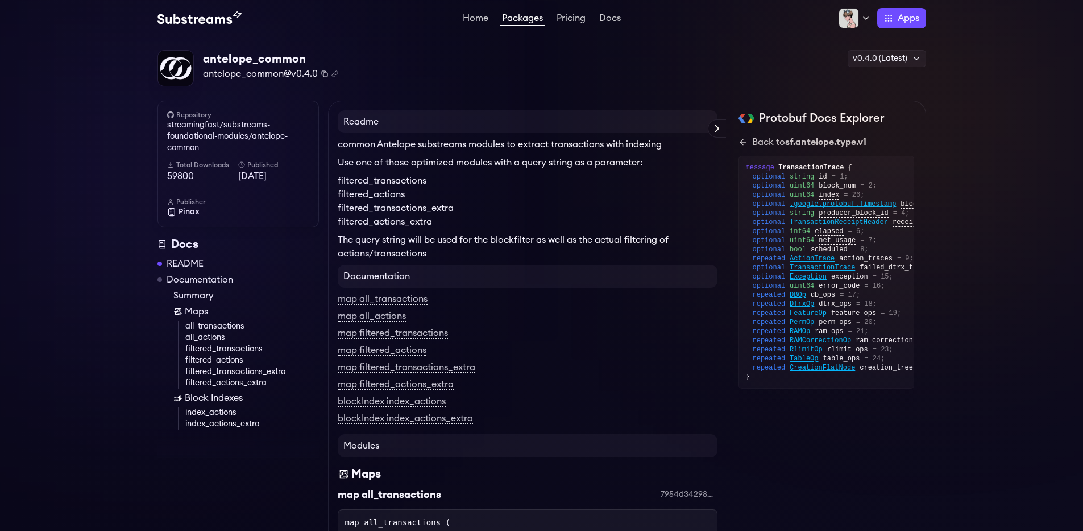
click at [325, 73] on icon "Copy package name and version" at bounding box center [324, 74] width 7 height 7
click at [222, 128] on link "streamingfast/substreams-foundational-modules/antelope-common" at bounding box center [238, 136] width 142 height 34
drag, startPoint x: 430, startPoint y: 302, endPoint x: 413, endPoint y: 302, distance: 17.1
click at [413, 302] on div "map all_transactions" at bounding box center [528, 299] width 380 height 14
click at [478, 328] on div "map filtered_transactions" at bounding box center [528, 333] width 380 height 14
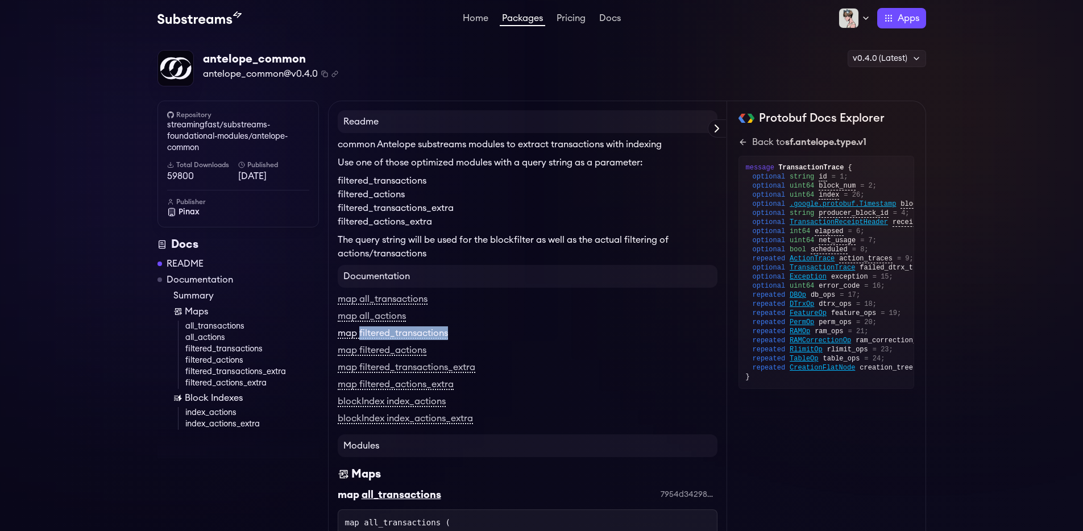
drag, startPoint x: 452, startPoint y: 334, endPoint x: 360, endPoint y: 335, distance: 92.1
click at [360, 335] on div "map filtered_transactions" at bounding box center [528, 333] width 380 height 14
copy link "filtered_transactions"
click at [592, 378] on div "map filtered_actions_extra" at bounding box center [528, 385] width 380 height 14
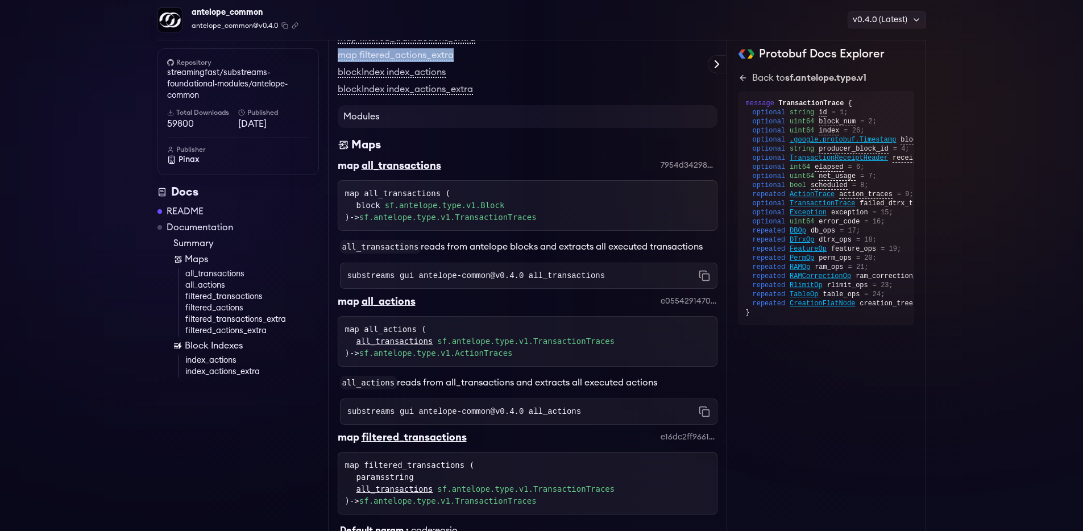
scroll to position [335, 0]
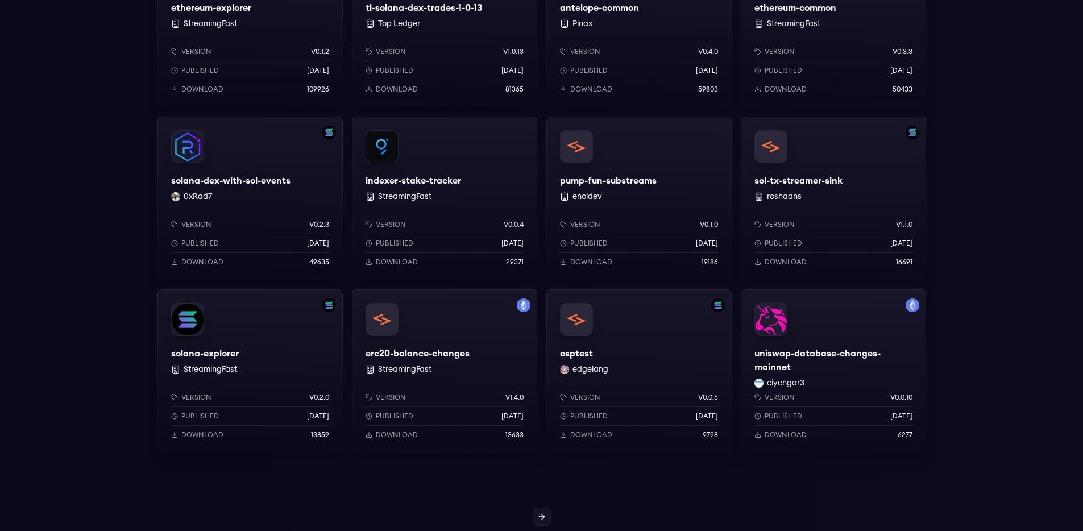
scroll to position [818, 0]
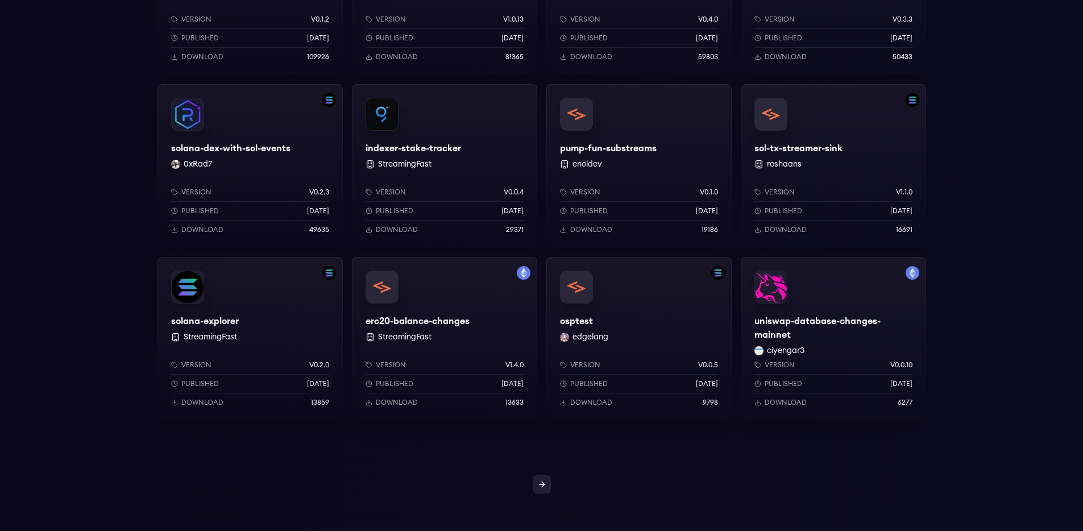
click at [545, 484] on icon at bounding box center [541, 484] width 9 height 9
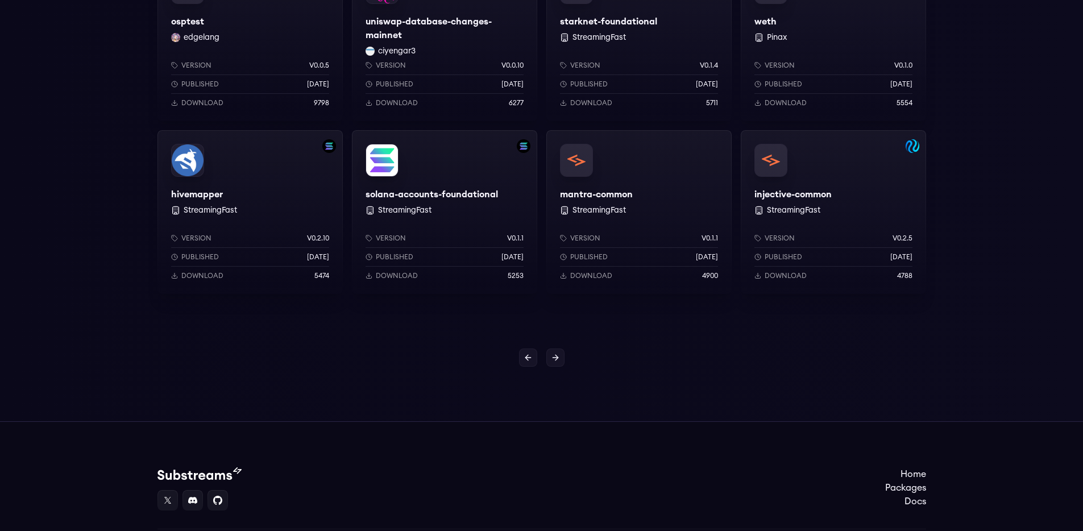
scroll to position [1034, 0]
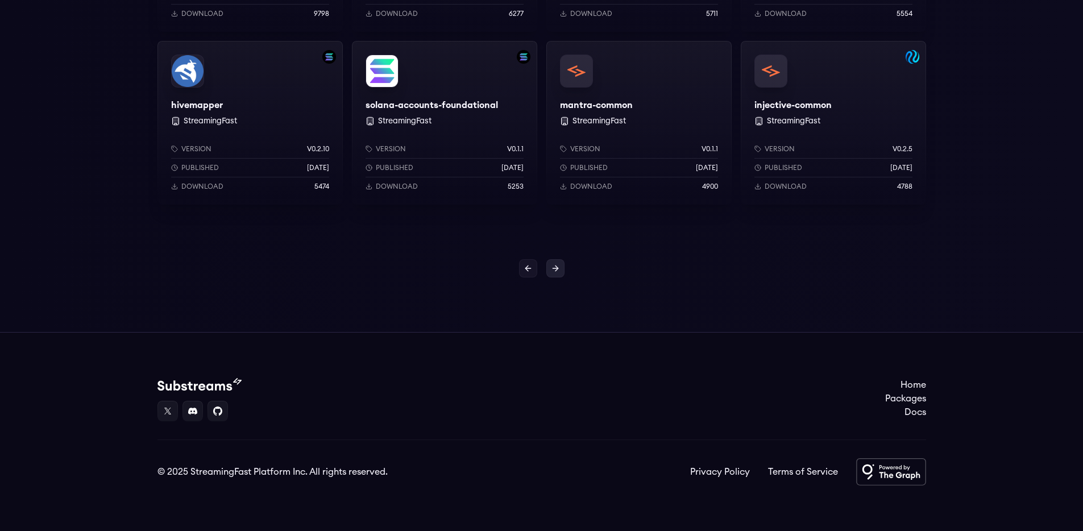
click at [559, 272] on icon at bounding box center [555, 268] width 9 height 9
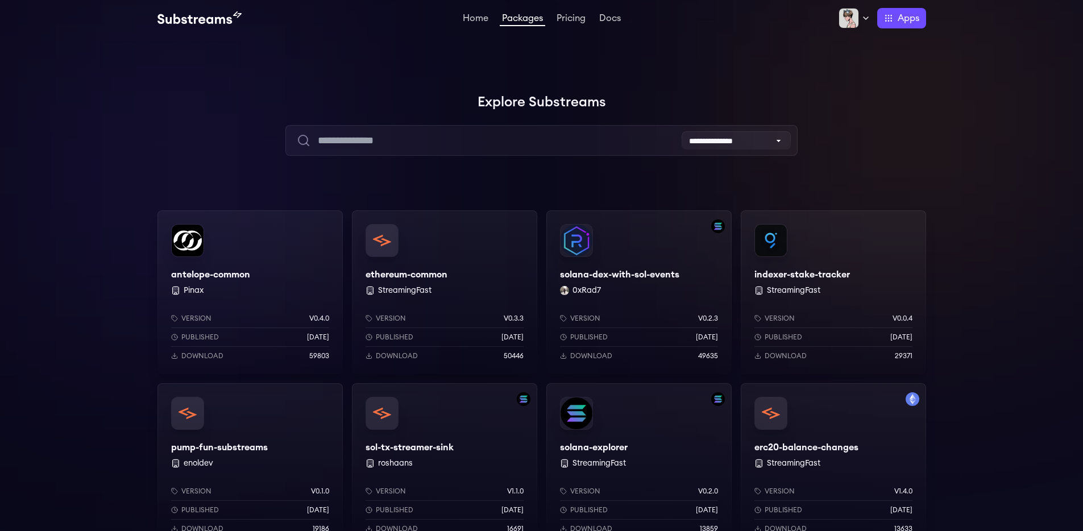
click at [520, 19] on link "Packages" at bounding box center [522, 20] width 45 height 13
